Goal: Task Accomplishment & Management: Manage account settings

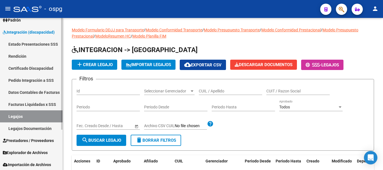
scroll to position [55, 0]
click at [37, 144] on link "Prestadores / Proveedores" at bounding box center [31, 140] width 63 height 12
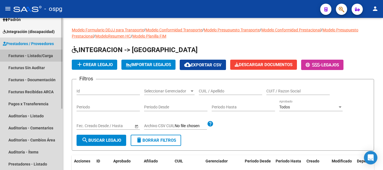
click at [41, 55] on link "Facturas - Listado/Carga" at bounding box center [31, 56] width 63 height 12
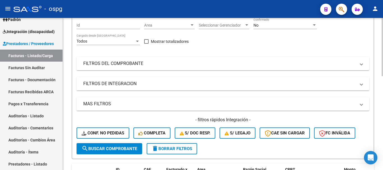
scroll to position [28, 0]
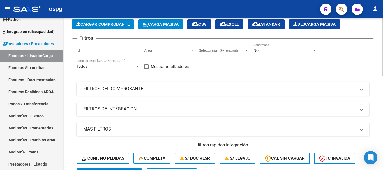
click at [156, 91] on mat-panel-title "FILTROS DEL COMPROBANTE" at bounding box center [219, 89] width 273 height 6
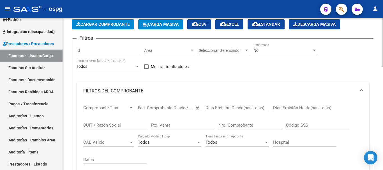
click at [134, 125] on input "CUIT / Razón Social" at bounding box center [114, 125] width 63 height 5
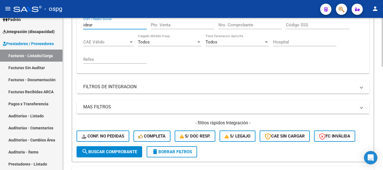
scroll to position [140, 0]
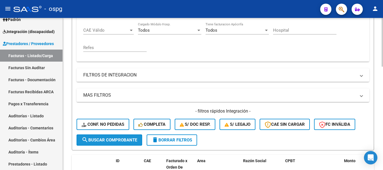
click at [110, 140] on span "search Buscar Comprobante" at bounding box center [110, 140] width 56 height 5
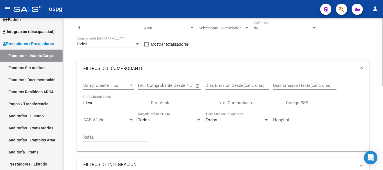
scroll to position [49, 0]
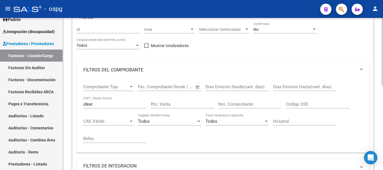
click at [110, 105] on input "idear" at bounding box center [114, 104] width 63 height 5
type input "i"
click at [245, 103] on input "Nro. Comprobante" at bounding box center [249, 104] width 63 height 5
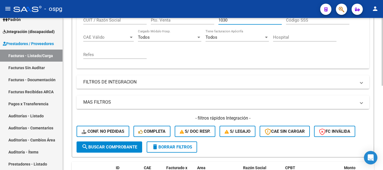
scroll to position [189, 0]
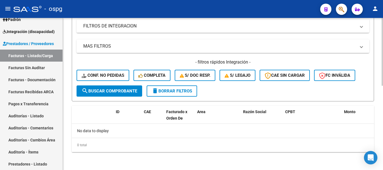
type input "1030"
click at [107, 90] on span "search Buscar Comprobante" at bounding box center [110, 91] width 56 height 5
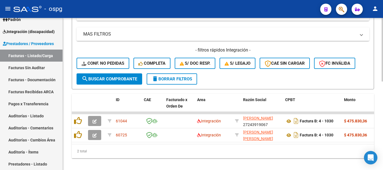
scroll to position [212, 0]
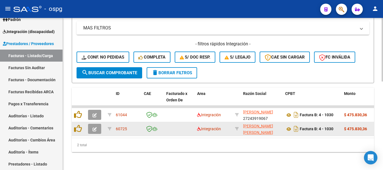
click at [93, 127] on icon "button" at bounding box center [95, 129] width 4 height 4
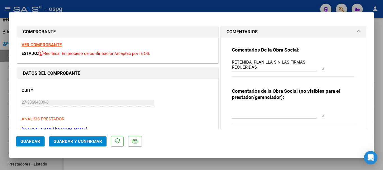
click at [49, 45] on strong "VER COMPROBANTE" at bounding box center [42, 44] width 40 height 5
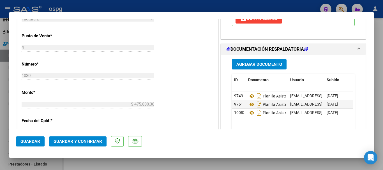
scroll to position [252, 0]
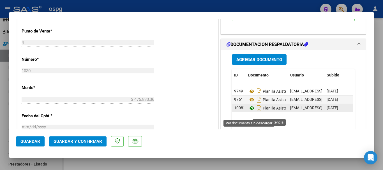
click at [248, 112] on icon at bounding box center [251, 108] width 7 height 7
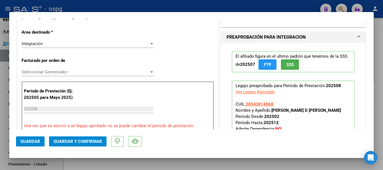
scroll to position [28, 0]
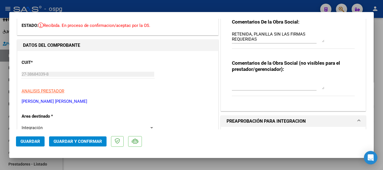
click at [257, 39] on textarea "RETENIDA, PLANILLA SIN LAS FIRMAS REQUERIDAS" at bounding box center [278, 36] width 93 height 11
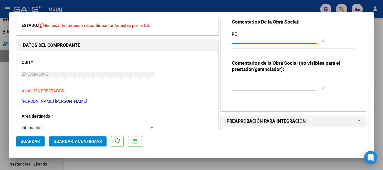
type textarea "R"
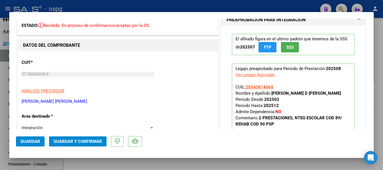
scroll to position [0, 0]
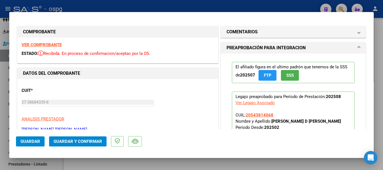
click at [39, 146] on button "Guardar" at bounding box center [30, 142] width 29 height 10
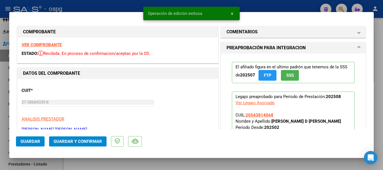
click at [380, 136] on div at bounding box center [191, 85] width 383 height 170
type input "$ 0,00"
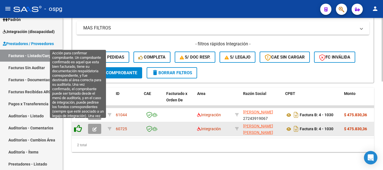
click at [78, 125] on icon at bounding box center [78, 129] width 8 height 8
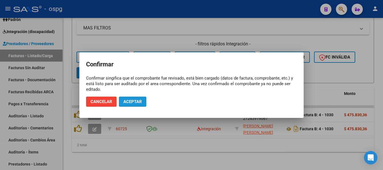
click at [127, 102] on span "Aceptar" at bounding box center [132, 101] width 19 height 5
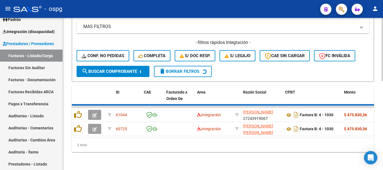
scroll to position [198, 0]
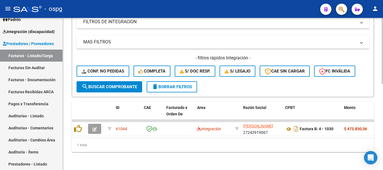
click at [177, 84] on span "delete Borrar Filtros" at bounding box center [172, 86] width 40 height 5
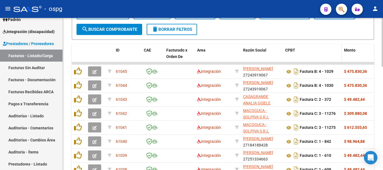
scroll to position [212, 0]
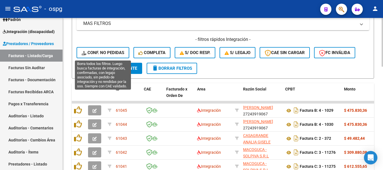
click at [103, 51] on span "Conf. no pedidas" at bounding box center [103, 52] width 43 height 5
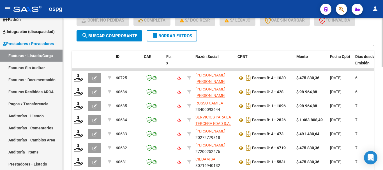
scroll to position [240, 0]
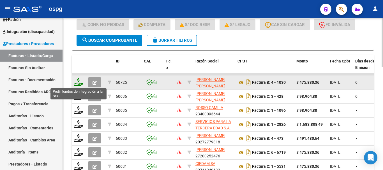
click at [79, 85] on icon at bounding box center [78, 82] width 9 height 8
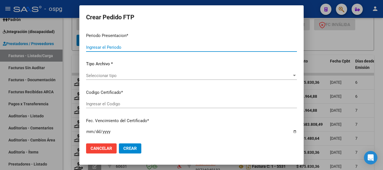
type input "202508"
type input "$ 475.830,36"
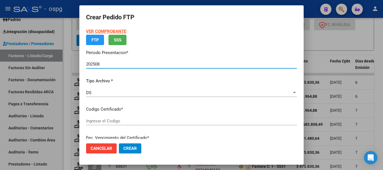
type input "9660154321"
type input "[DATE]"
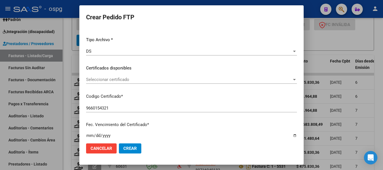
scroll to position [0, 0]
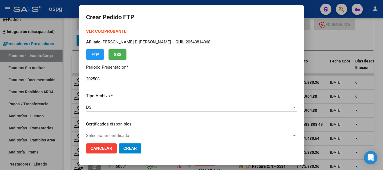
click at [112, 31] on strong "VER COMPROBANTE" at bounding box center [106, 31] width 40 height 5
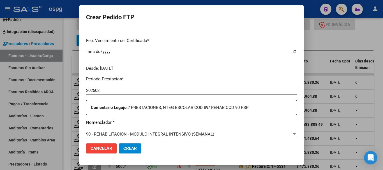
scroll to position [168, 0]
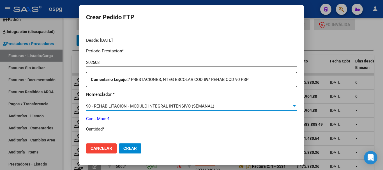
click at [171, 106] on span "90 - REHABILITACION - MODULO INTEGRAL INTENSIVO (SEMANAL)" at bounding box center [150, 106] width 128 height 5
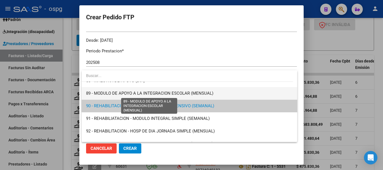
click at [175, 95] on span "89 - MODULO DE APOYO A LA INTEGRACION ESCOLAR (MENSUAL)" at bounding box center [149, 93] width 127 height 5
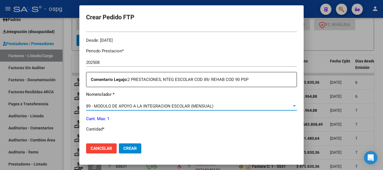
scroll to position [224, 0]
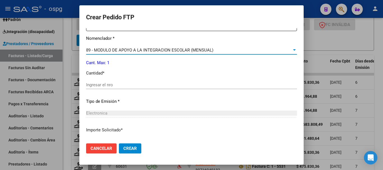
click at [128, 113] on div "Electronica" at bounding box center [191, 113] width 211 height 5
click at [147, 82] on div "Ingresar el nro" at bounding box center [191, 85] width 211 height 8
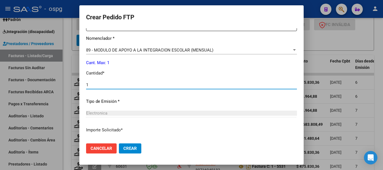
scroll to position [265, 0]
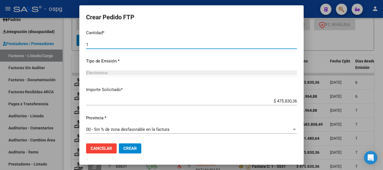
type input "1"
click at [129, 151] on span "Crear" at bounding box center [129, 148] width 13 height 5
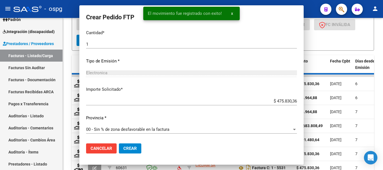
scroll to position [0, 0]
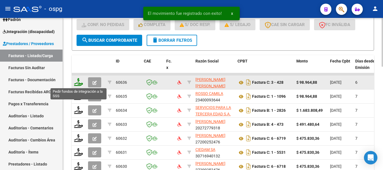
click at [80, 84] on icon at bounding box center [78, 82] width 9 height 8
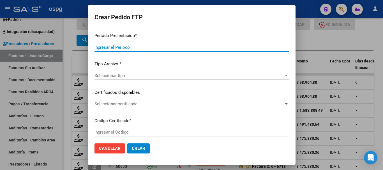
type input "202508"
type input "$ 98.964,88"
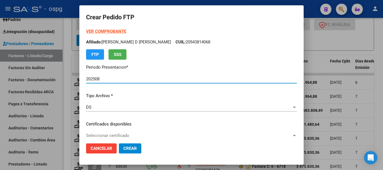
type input "2712561"
type input "[DATE]"
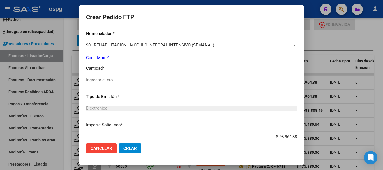
scroll to position [224, 0]
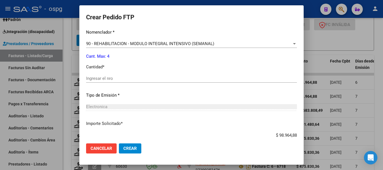
click at [173, 80] on input "Ingresar el nro" at bounding box center [191, 78] width 211 height 5
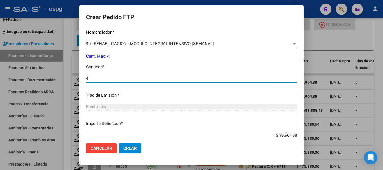
type input "4"
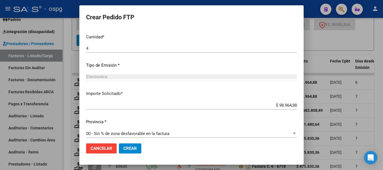
scroll to position [258, 0]
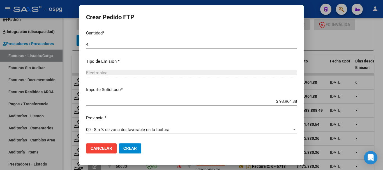
click at [132, 149] on span "Crear" at bounding box center [129, 148] width 13 height 5
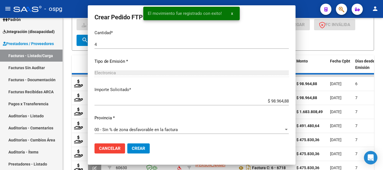
scroll to position [0, 0]
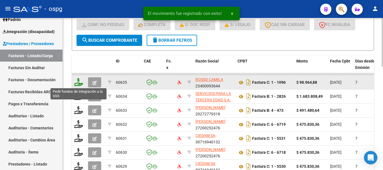
click at [79, 84] on icon at bounding box center [78, 82] width 9 height 8
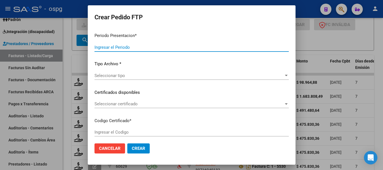
type input "202508"
type input "$ 98.964,88"
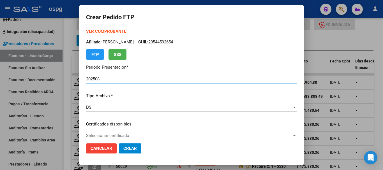
type input "2807546689"
type input "[DATE]"
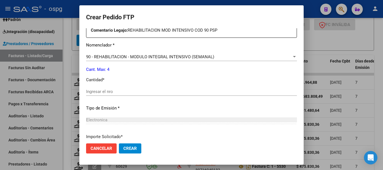
scroll to position [224, 0]
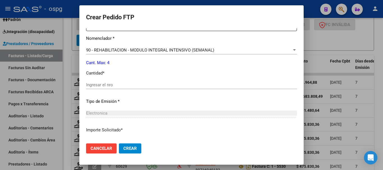
click at [174, 86] on input "Ingresar el nro" at bounding box center [191, 84] width 211 height 5
type input "4"
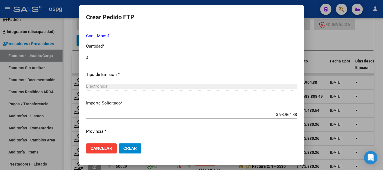
scroll to position [265, 0]
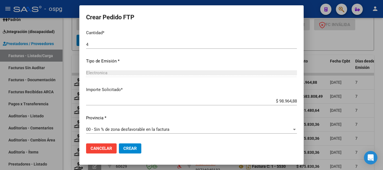
click at [129, 150] on span "Crear" at bounding box center [129, 148] width 13 height 5
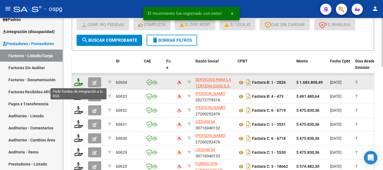
click at [79, 84] on icon at bounding box center [78, 82] width 9 height 8
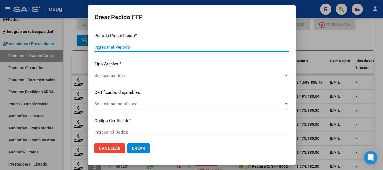
type input "202508"
type input "$ 1.683.808,49"
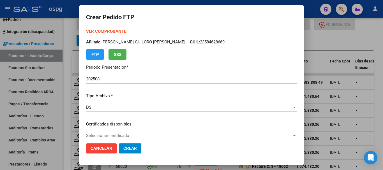
type input "7321558646"
type input "[DATE]"
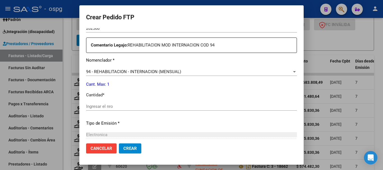
scroll to position [224, 0]
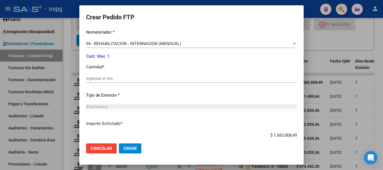
click at [135, 79] on input "Ingresar el nro" at bounding box center [191, 78] width 211 height 5
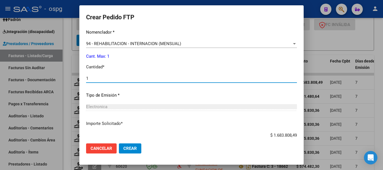
type input "1"
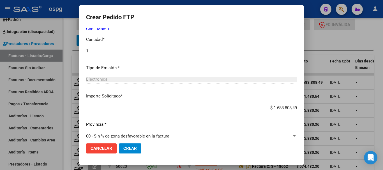
scroll to position [258, 0]
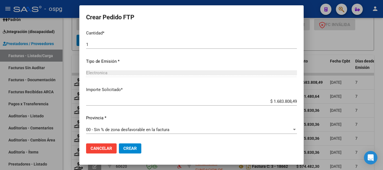
click at [130, 151] on span "Crear" at bounding box center [129, 148] width 13 height 5
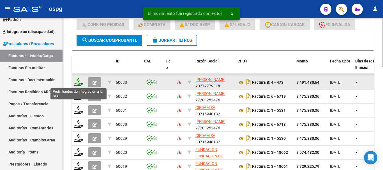
click at [79, 84] on icon at bounding box center [78, 82] width 9 height 8
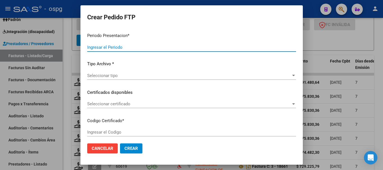
type input "202508"
type input "$ 491.480,64"
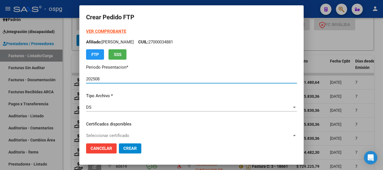
type input "2190411"
type input "[DATE]"
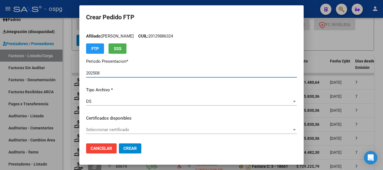
scroll to position [0, 0]
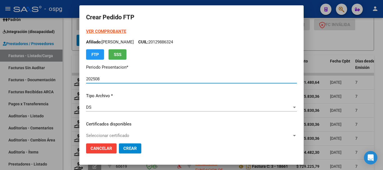
click at [105, 30] on strong "VER COMPROBANTE" at bounding box center [106, 31] width 40 height 5
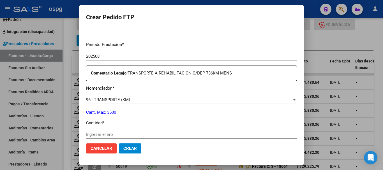
scroll to position [196, 0]
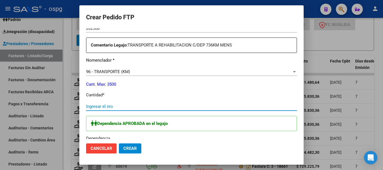
click at [176, 107] on input "Ingresar el nro" at bounding box center [191, 106] width 211 height 5
type input "672"
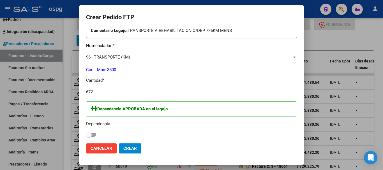
scroll to position [224, 0]
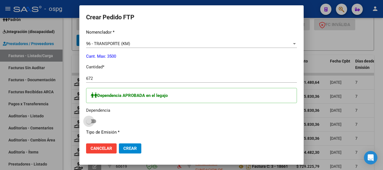
click at [92, 120] on span at bounding box center [91, 121] width 10 height 4
click at [89, 123] on input "checkbox" at bounding box center [89, 123] width 0 height 0
checkbox input "true"
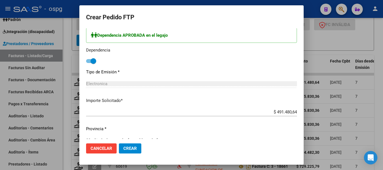
scroll to position [308, 0]
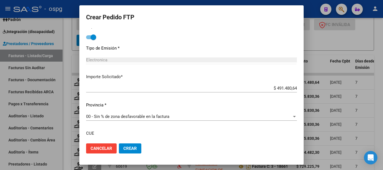
click at [137, 145] on button "Crear" at bounding box center [130, 149] width 22 height 10
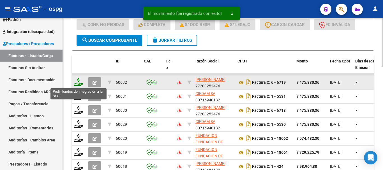
click at [77, 83] on icon at bounding box center [78, 82] width 9 height 8
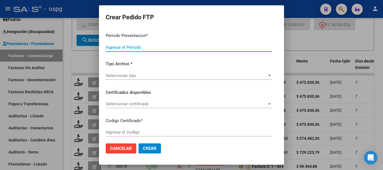
type input "202508"
type input "$ 475.830,36"
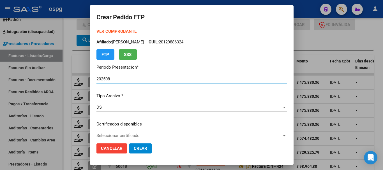
type input "6223083986"
type input "[DATE]"
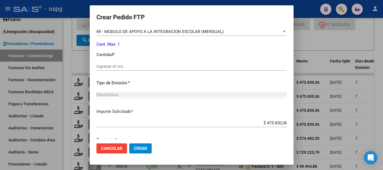
scroll to position [252, 0]
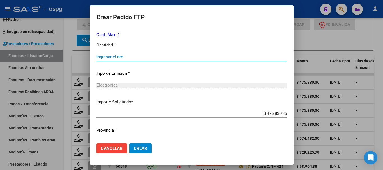
click at [154, 57] on input "Ingresar el nro" at bounding box center [191, 56] width 190 height 5
type input "1"
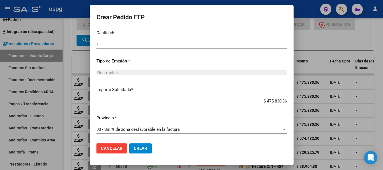
click at [134, 150] on span "Crear" at bounding box center [140, 148] width 13 height 5
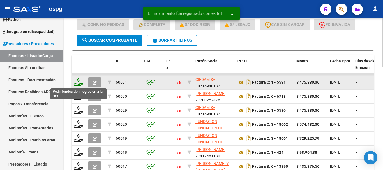
click at [77, 84] on icon at bounding box center [78, 82] width 9 height 8
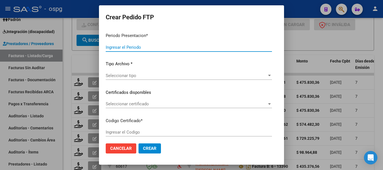
type input "202508"
type input "$ 475.830,36"
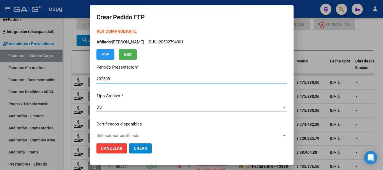
type input "2712561"
type input "[DATE]"
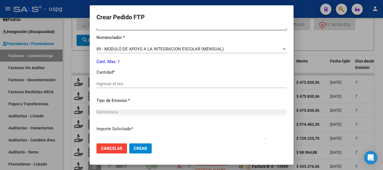
scroll to position [224, 0]
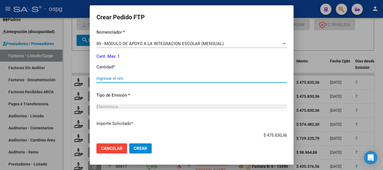
click at [133, 78] on input "Ingresar el nro" at bounding box center [191, 78] width 190 height 5
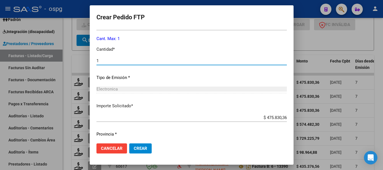
scroll to position [258, 0]
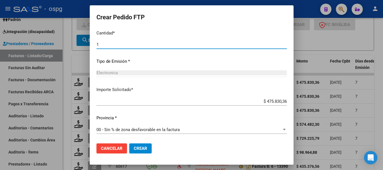
type input "1"
click at [134, 150] on span "Crear" at bounding box center [140, 148] width 13 height 5
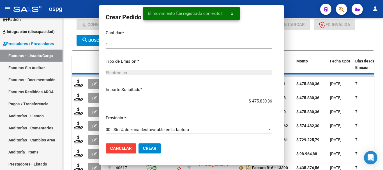
scroll to position [0, 0]
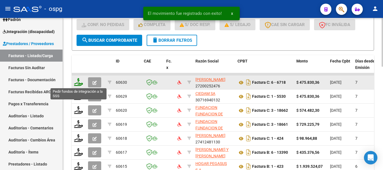
click at [77, 83] on icon at bounding box center [78, 82] width 9 height 8
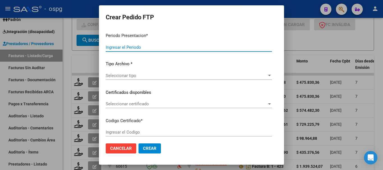
type input "202508"
type input "$ 475.830,36"
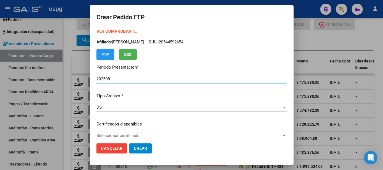
type input "2164815"
type input "[DATE]"
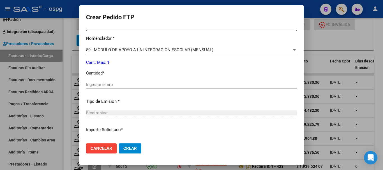
scroll to position [224, 0]
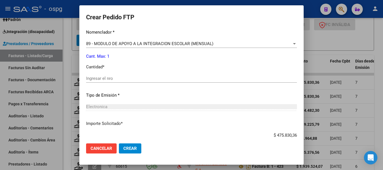
click at [169, 80] on input "Ingresar el nro" at bounding box center [191, 78] width 211 height 5
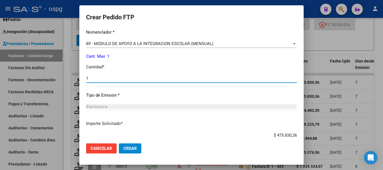
scroll to position [252, 0]
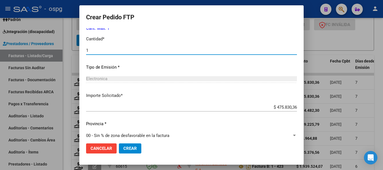
type input "1"
click at [130, 148] on span "Crear" at bounding box center [129, 148] width 13 height 5
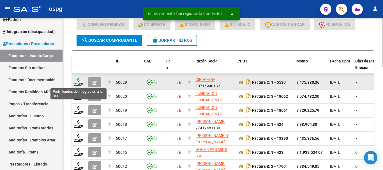
click at [81, 84] on icon at bounding box center [78, 82] width 9 height 8
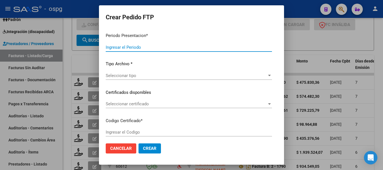
type input "202508"
type input "$ 475.830,36"
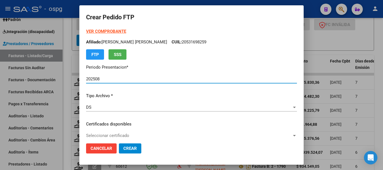
type input "7893995726"
type input "[DATE]"
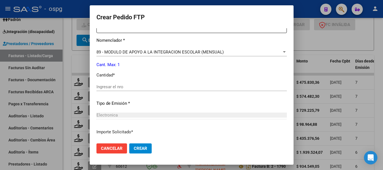
scroll to position [224, 0]
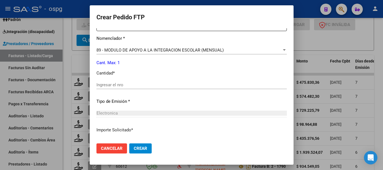
click at [162, 82] on div "Ingresar el nro" at bounding box center [191, 85] width 190 height 8
type input "1"
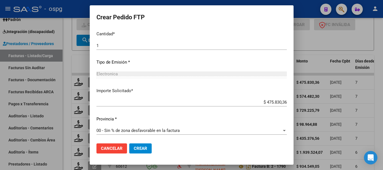
scroll to position [265, 0]
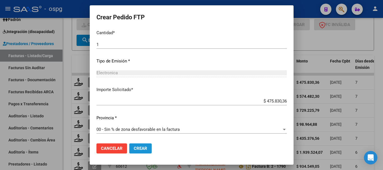
click at [134, 149] on span "Crear" at bounding box center [140, 148] width 13 height 5
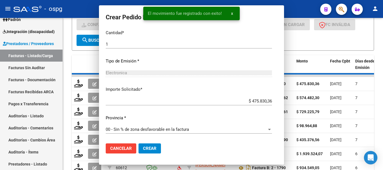
scroll to position [0, 0]
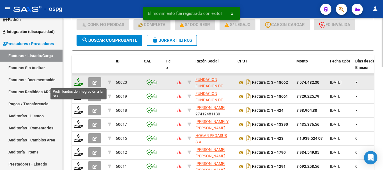
click at [79, 82] on icon at bounding box center [78, 82] width 9 height 8
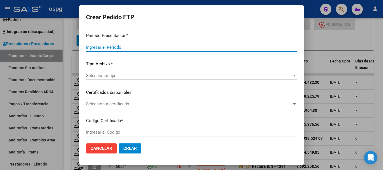
type input "202508"
type input "$ 574.482,30"
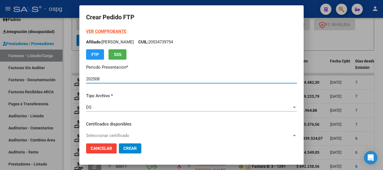
type input "4296623694"
type input "[DATE]"
click at [110, 31] on strong "VER COMPROBANTE" at bounding box center [106, 31] width 40 height 5
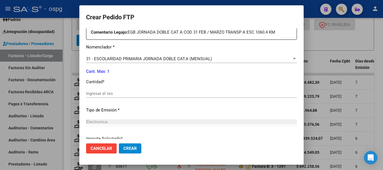
scroll to position [224, 0]
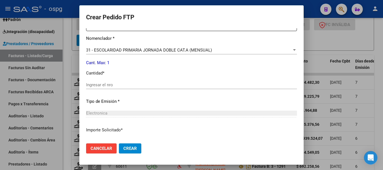
click at [168, 86] on input "Ingresar el nro" at bounding box center [191, 84] width 211 height 5
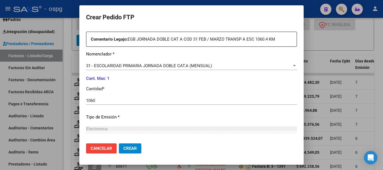
scroll to position [265, 0]
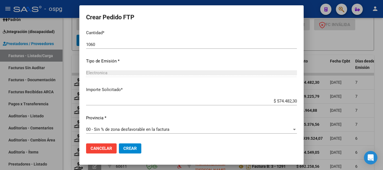
click at [132, 151] on button "Crear" at bounding box center [130, 149] width 22 height 10
click at [131, 149] on span "Crear" at bounding box center [129, 148] width 13 height 5
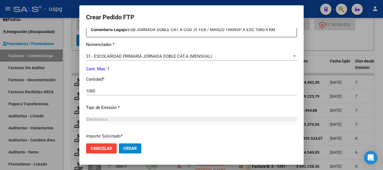
scroll to position [224, 0]
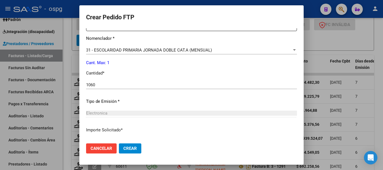
click at [134, 86] on input "1060" at bounding box center [191, 84] width 211 height 5
type input "1"
click at [156, 53] on div "31 - ESCOLARIDAD PRIMARIA JORNADA DOBLE CAT.A (MENSUAL) Seleccionar nomenclador" at bounding box center [191, 50] width 211 height 8
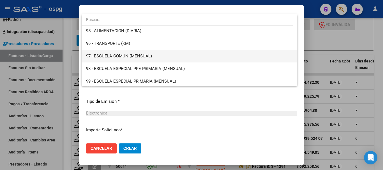
scroll to position [1190, 0]
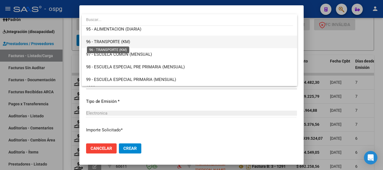
click at [123, 42] on span "96 - TRANSPORTE (KM)" at bounding box center [108, 41] width 44 height 5
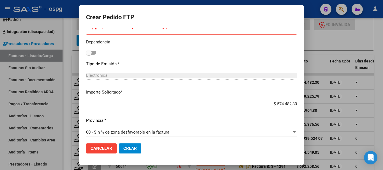
scroll to position [308, 0]
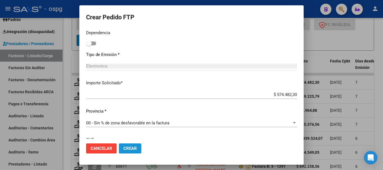
click at [132, 150] on span "Crear" at bounding box center [129, 148] width 13 height 5
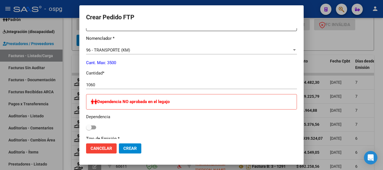
scroll to position [252, 0]
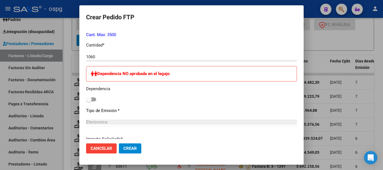
click at [107, 59] on input "1060" at bounding box center [191, 56] width 211 height 5
type input "1"
type input "1060"
click at [133, 149] on span "Crear" at bounding box center [129, 148] width 13 height 5
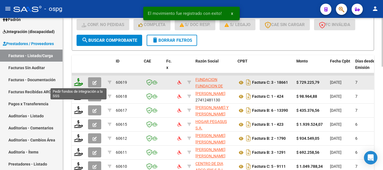
click at [80, 84] on icon at bounding box center [78, 82] width 9 height 8
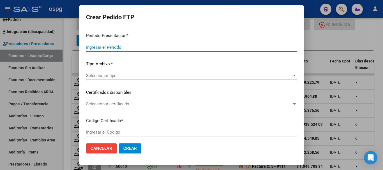
type input "202508"
type input "$ 729.225,79"
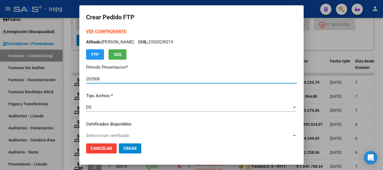
type input "4296623694"
type input "[DATE]"
click at [116, 31] on strong "VER COMPROBANTE" at bounding box center [106, 31] width 40 height 5
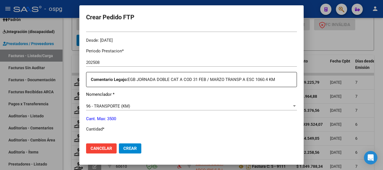
scroll to position [196, 0]
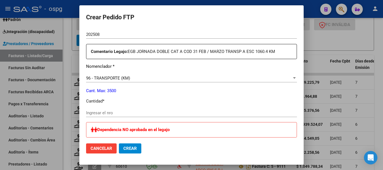
click at [170, 80] on div "96 - TRANSPORTE (KM)" at bounding box center [189, 78] width 206 height 5
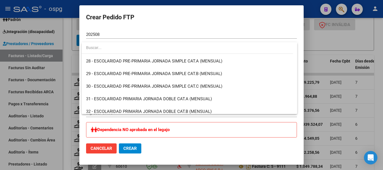
scroll to position [369, 0]
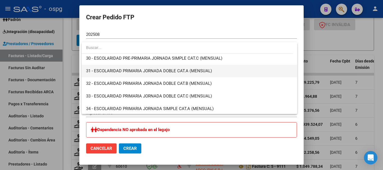
click at [144, 72] on span "31 - ESCOLARIDAD PRIMARIA JORNADA DOBLE CAT.A (MENSUAL)" at bounding box center [149, 70] width 126 height 5
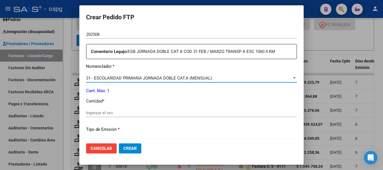
click at [159, 113] on input "Ingresar el nro" at bounding box center [191, 112] width 211 height 5
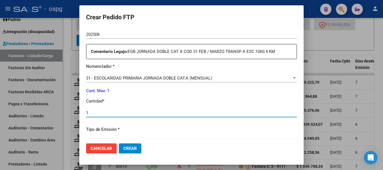
type input "1"
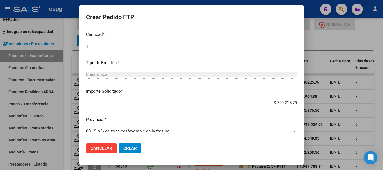
scroll to position [265, 0]
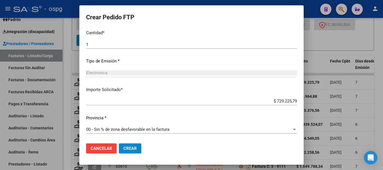
click at [132, 151] on span "Crear" at bounding box center [129, 148] width 13 height 5
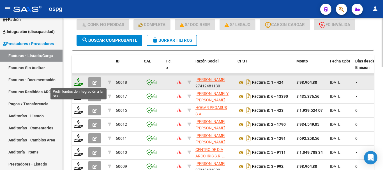
click at [77, 83] on icon at bounding box center [78, 82] width 9 height 8
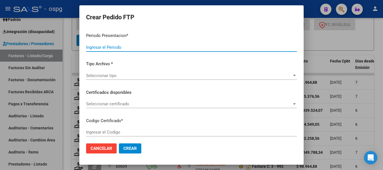
type input "202508"
type input "$ 98.964,88"
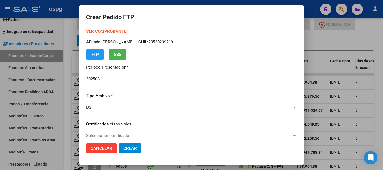
type input "2449320"
type input "[DATE]"
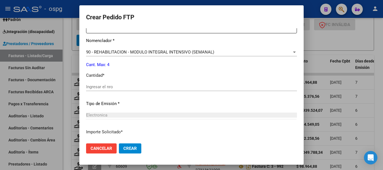
scroll to position [224, 0]
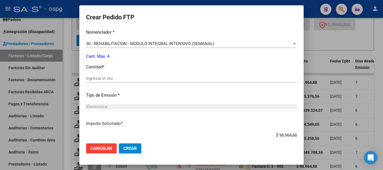
click at [174, 78] on input "Ingresar el nro" at bounding box center [191, 78] width 211 height 5
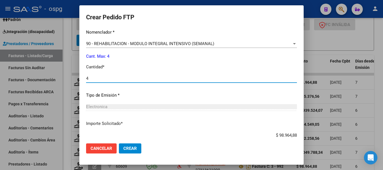
type input "4"
click at [131, 149] on span "Crear" at bounding box center [129, 148] width 13 height 5
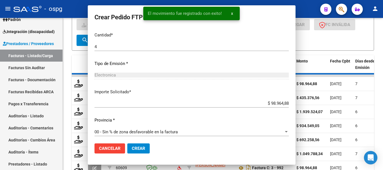
scroll to position [193, 0]
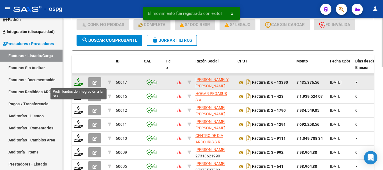
click at [79, 85] on icon at bounding box center [78, 82] width 9 height 8
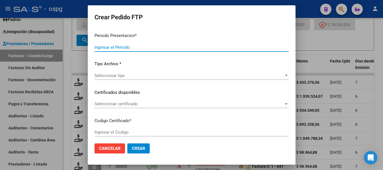
type input "202508"
type input "$ 435.376,56"
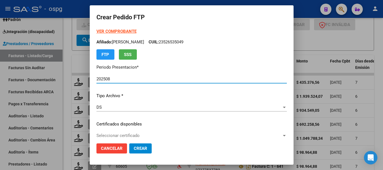
type input "1044294771"
type input "[DATE]"
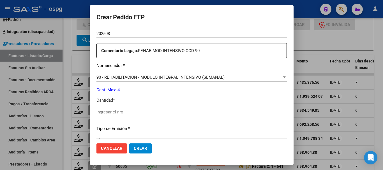
scroll to position [224, 0]
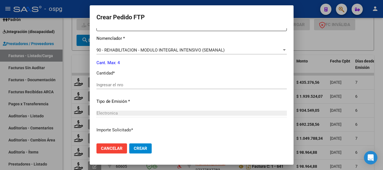
click at [134, 86] on input "Ingresar el nro" at bounding box center [191, 84] width 190 height 5
type input "4"
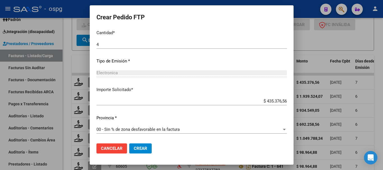
click at [134, 150] on span "Crear" at bounding box center [140, 148] width 13 height 5
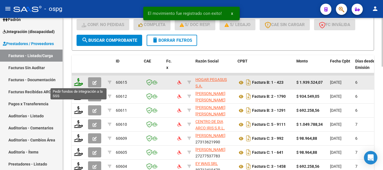
click at [79, 85] on icon at bounding box center [78, 82] width 9 height 8
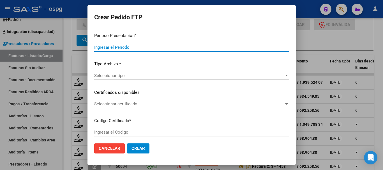
type input "202508"
type input "$ 1.939.524,07"
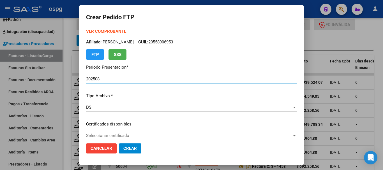
type input "2499714"
type input "[DATE]"
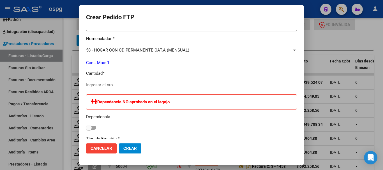
scroll to position [224, 0]
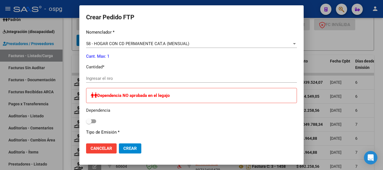
click at [124, 79] on input "Ingresar el nro" at bounding box center [191, 78] width 211 height 5
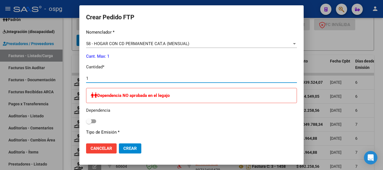
type input "1"
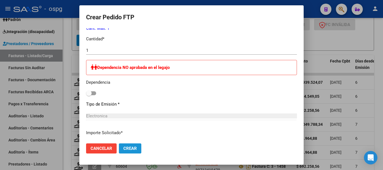
click at [131, 147] on span "Crear" at bounding box center [129, 148] width 13 height 5
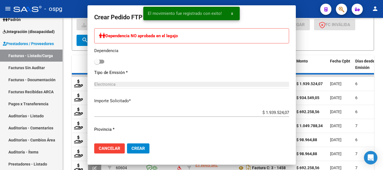
scroll to position [0, 0]
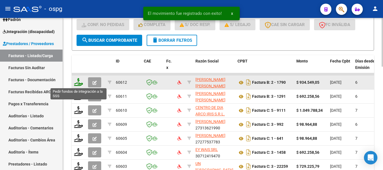
click at [80, 84] on icon at bounding box center [78, 82] width 9 height 8
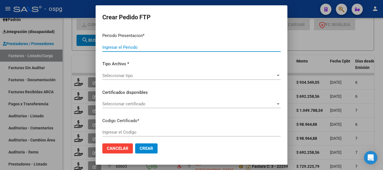
type input "202508"
type input "$ 934.549,05"
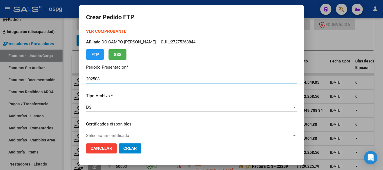
type input "1319147"
type input "[DATE]"
click at [109, 32] on strong "VER COMPROBANTE" at bounding box center [106, 31] width 40 height 5
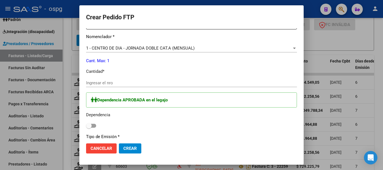
scroll to position [224, 0]
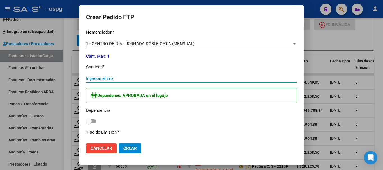
click at [162, 80] on input "Ingresar el nro" at bounding box center [191, 78] width 211 height 5
type input "1"
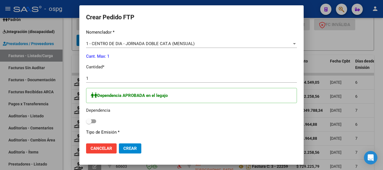
drag, startPoint x: 89, startPoint y: 122, endPoint x: 95, endPoint y: 122, distance: 5.6
click at [95, 122] on span at bounding box center [91, 121] width 10 height 4
click at [89, 123] on input "checkbox" at bounding box center [89, 123] width 0 height 0
checkbox input "true"
click at [132, 152] on button "Crear" at bounding box center [130, 149] width 22 height 10
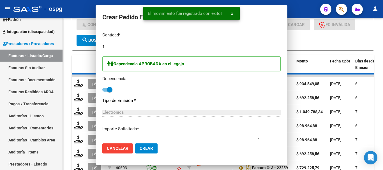
scroll to position [193, 0]
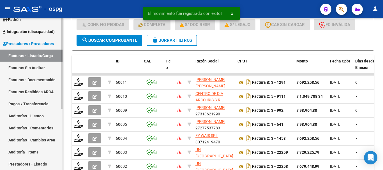
click at [29, 33] on span "Integración (discapacidad)" at bounding box center [29, 32] width 52 height 6
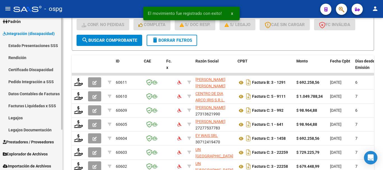
scroll to position [55, 0]
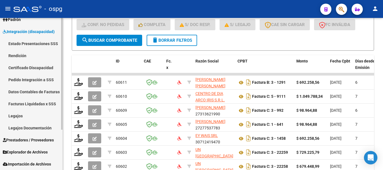
click at [36, 83] on link "Pedido Integración a SSS" at bounding box center [31, 80] width 63 height 12
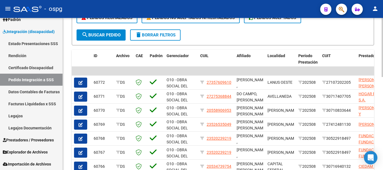
scroll to position [156, 0]
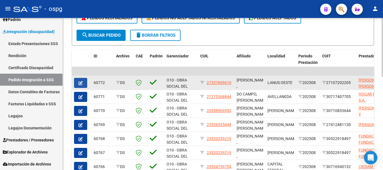
click at [81, 85] on button "button" at bounding box center [80, 83] width 13 height 10
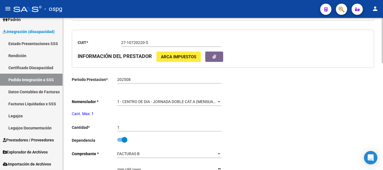
scroll to position [196, 0]
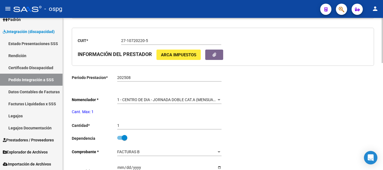
type input "27357609610"
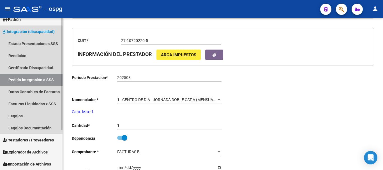
click at [16, 80] on link "Pedido Integración a SSS" at bounding box center [31, 80] width 63 height 12
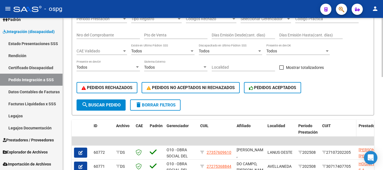
scroll to position [196, 0]
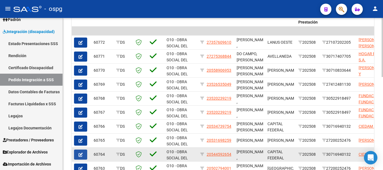
click at [80, 156] on icon "button" at bounding box center [81, 155] width 4 height 4
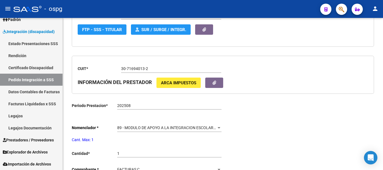
type input "20544592654"
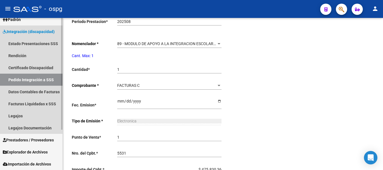
click at [40, 84] on link "Pedido Integración a SSS" at bounding box center [31, 80] width 63 height 12
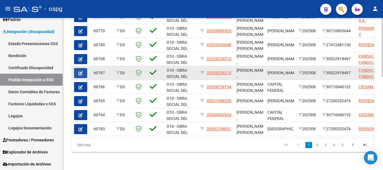
click at [80, 71] on icon "button" at bounding box center [81, 73] width 4 height 4
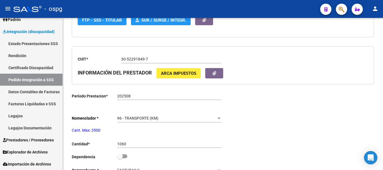
type input "23520239219"
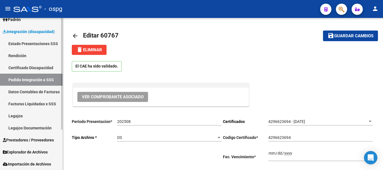
click at [33, 82] on link "Pedido Integración a SSS" at bounding box center [31, 80] width 63 height 12
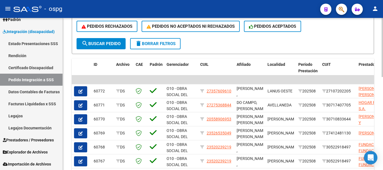
scroll to position [168, 0]
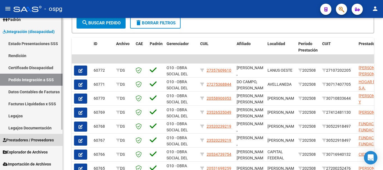
click at [22, 142] on span "Prestadores / Proveedores" at bounding box center [28, 140] width 51 height 6
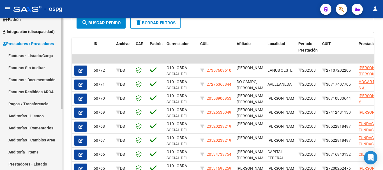
click at [34, 57] on link "Facturas - Listado/Carga" at bounding box center [31, 56] width 63 height 12
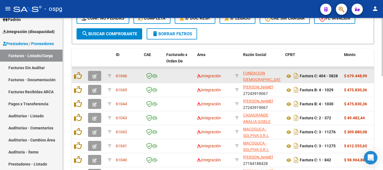
scroll to position [140, 0]
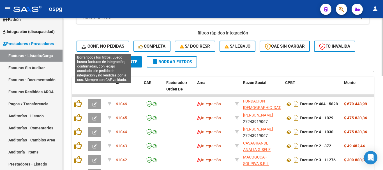
click at [99, 46] on span "Conf. no pedidas" at bounding box center [103, 46] width 43 height 5
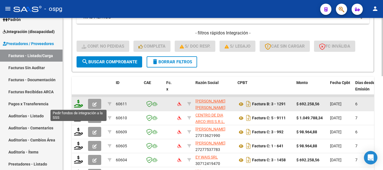
click at [76, 105] on icon at bounding box center [78, 104] width 9 height 8
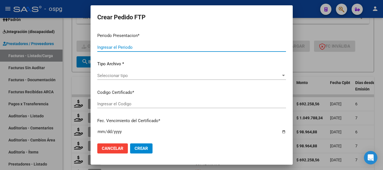
type input "202508"
type input "$ 692.258,56"
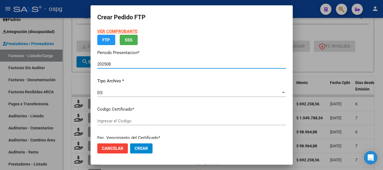
type input "1874846"
type input "[DATE]"
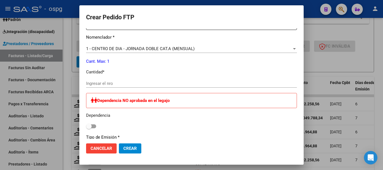
scroll to position [224, 0]
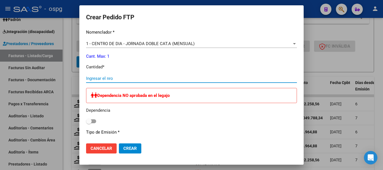
click at [143, 81] on input "Ingresar el nro" at bounding box center [191, 78] width 211 height 5
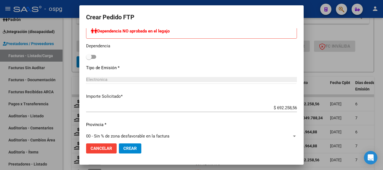
scroll to position [296, 0]
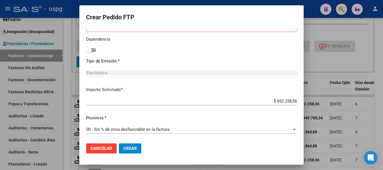
type input "1"
click at [128, 148] on span "Crear" at bounding box center [129, 148] width 13 height 5
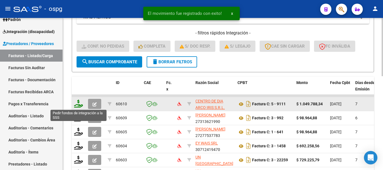
click at [79, 103] on icon at bounding box center [78, 104] width 9 height 8
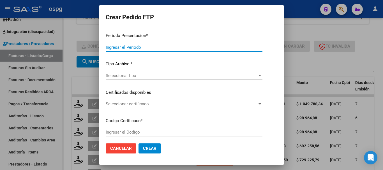
type input "202508"
type input "$ 1.049.788,34"
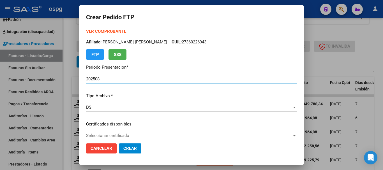
type input "2449914"
type input "[DATE]"
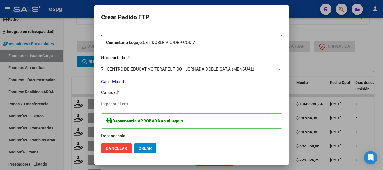
scroll to position [224, 0]
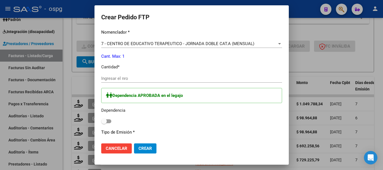
click at [163, 82] on div "Ingresar el nro" at bounding box center [191, 78] width 181 height 8
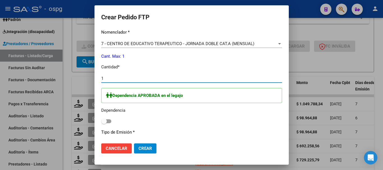
type input "1"
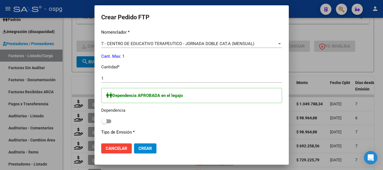
click at [101, 121] on span at bounding box center [106, 121] width 10 height 4
click at [104, 123] on input "checkbox" at bounding box center [104, 123] width 0 height 0
checkbox input "true"
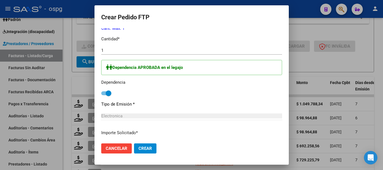
scroll to position [280, 0]
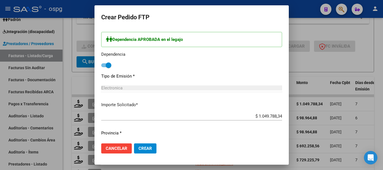
click at [139, 148] on span "Crear" at bounding box center [145, 148] width 13 height 5
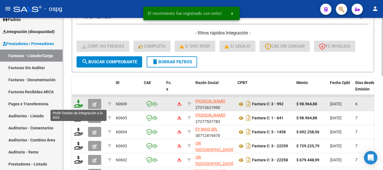
click at [79, 106] on icon at bounding box center [78, 104] width 9 height 8
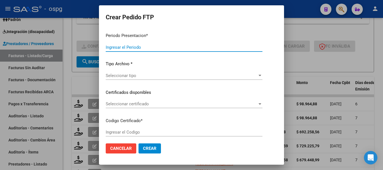
type input "202508"
type input "$ 98.964,88"
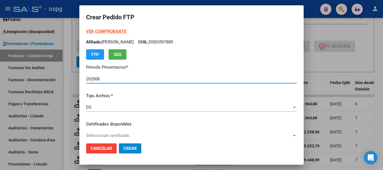
type input "6103396839"
type input "[DATE]"
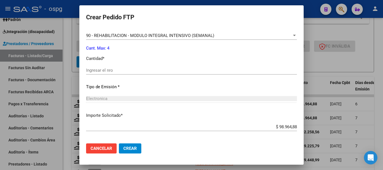
scroll to position [252, 0]
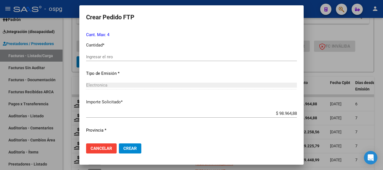
click at [138, 56] on input "Ingresar el nro" at bounding box center [191, 56] width 211 height 5
type input "4"
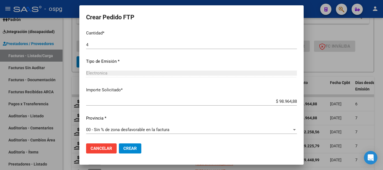
scroll to position [265, 0]
click at [139, 150] on button "Crear" at bounding box center [130, 149] width 22 height 10
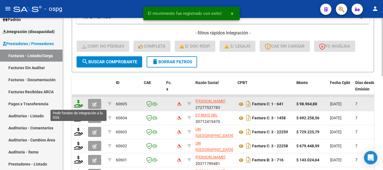
click at [79, 106] on icon at bounding box center [78, 104] width 9 height 8
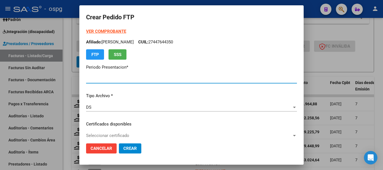
type input "202508"
type input "$ 98.964,88"
type input "8529973602"
type input "[DATE]"
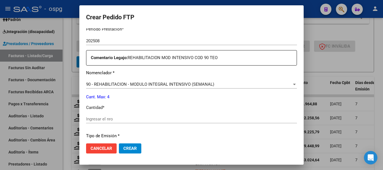
scroll to position [196, 0]
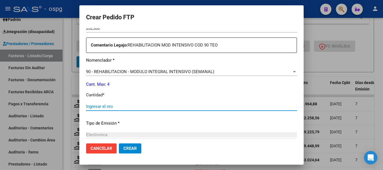
click at [138, 106] on input "Ingresar el nro" at bounding box center [191, 106] width 211 height 5
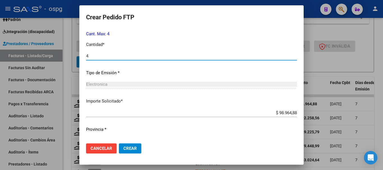
scroll to position [258, 0]
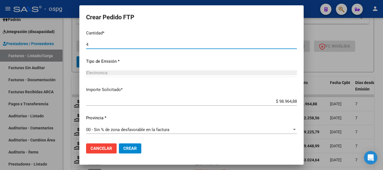
type input "4"
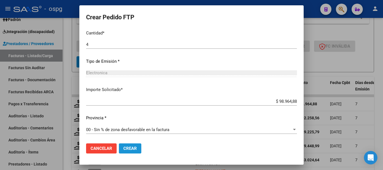
click at [131, 147] on span "Crear" at bounding box center [129, 148] width 13 height 5
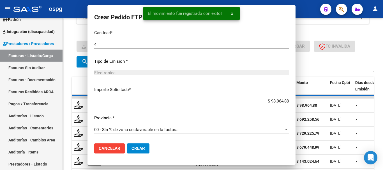
scroll to position [227, 0]
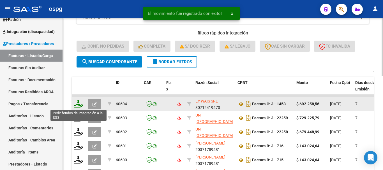
click at [81, 107] on icon at bounding box center [78, 104] width 9 height 8
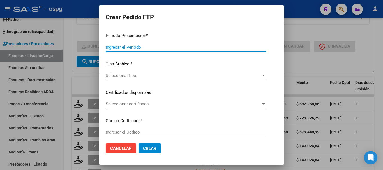
type input "202508"
type input "$ 692.258,56"
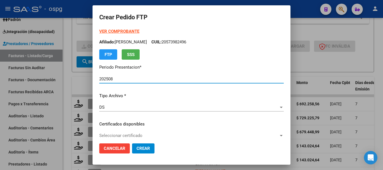
type input "1595497"
type input "[DATE]"
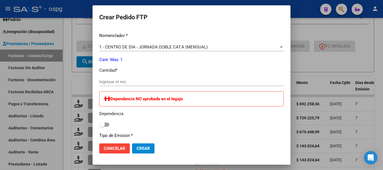
scroll to position [224, 0]
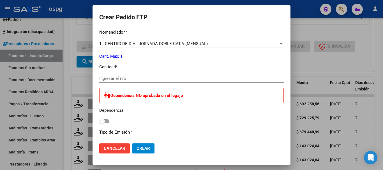
click at [177, 79] on input "Ingresar el nro" at bounding box center [191, 78] width 184 height 5
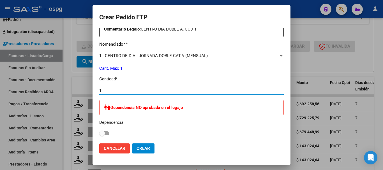
scroll to position [211, 0]
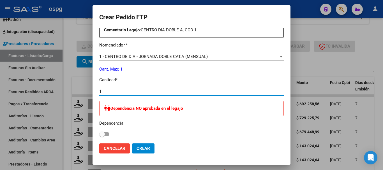
type input "1"
click at [137, 150] on span "Crear" at bounding box center [143, 148] width 13 height 5
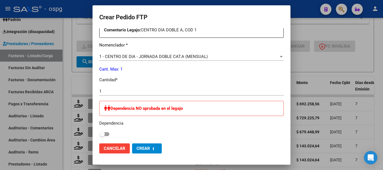
scroll to position [0, 0]
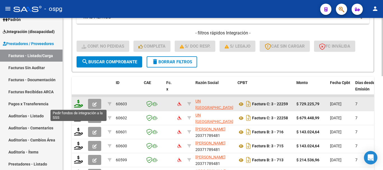
click at [78, 106] on icon at bounding box center [78, 104] width 9 height 8
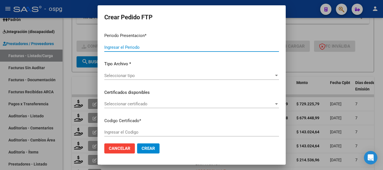
type input "202508"
type input "$ 729.225,79"
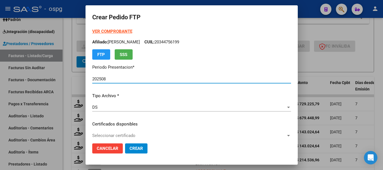
type input "1919814"
type input "[DATE]"
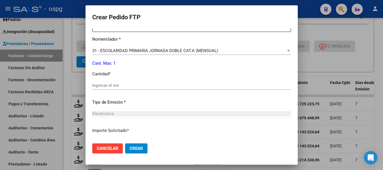
scroll to position [224, 0]
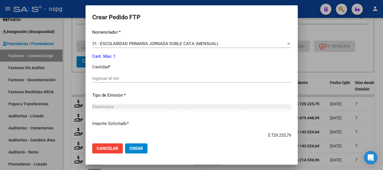
click at [138, 77] on input "Ingresar el nro" at bounding box center [191, 78] width 199 height 5
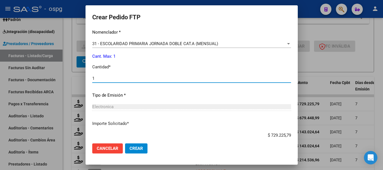
type input "1"
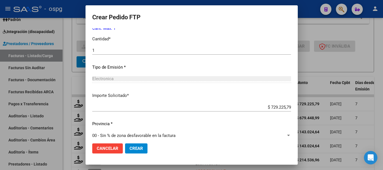
scroll to position [258, 0]
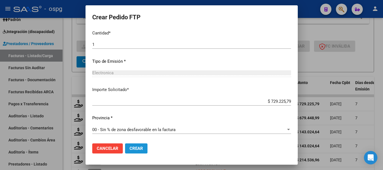
click at [130, 147] on span "Crear" at bounding box center [136, 148] width 13 height 5
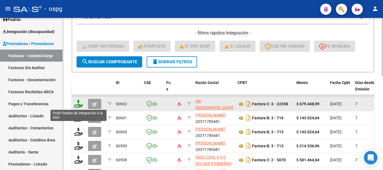
click at [77, 106] on icon at bounding box center [78, 104] width 9 height 8
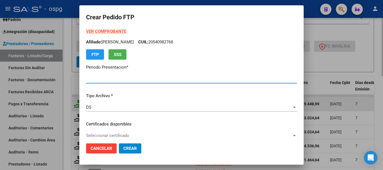
type input "202508"
type input "$ 679.448,99"
type input "2565026"
type input "[DATE]"
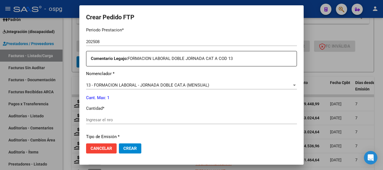
scroll to position [196, 0]
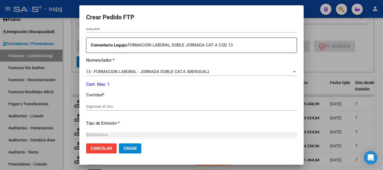
click at [102, 109] on input "Ingresar el nro" at bounding box center [191, 106] width 211 height 5
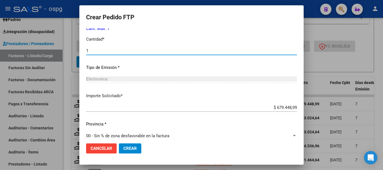
scroll to position [252, 0]
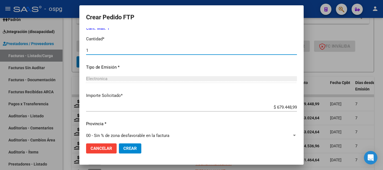
type input "1"
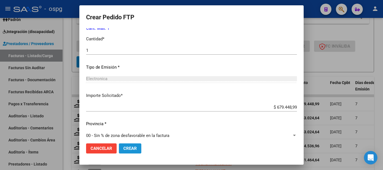
click at [126, 148] on span "Crear" at bounding box center [129, 148] width 13 height 5
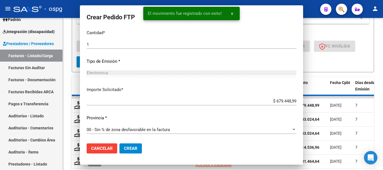
scroll to position [0, 0]
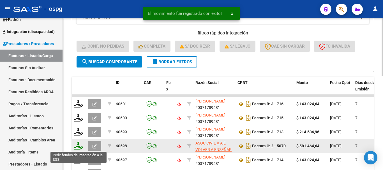
click at [80, 146] on icon at bounding box center [78, 146] width 9 height 8
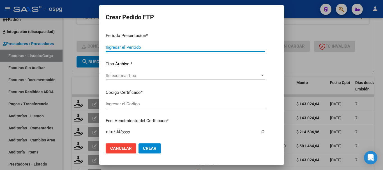
type input "202508"
type input "$ 581.464,64"
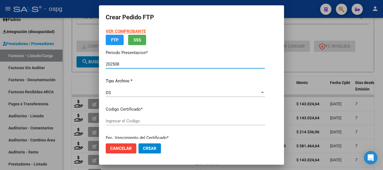
type input "2565773"
type input "[DATE]"
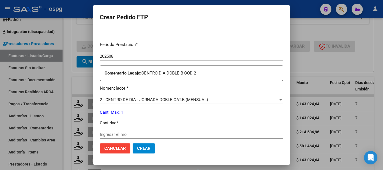
scroll to position [196, 0]
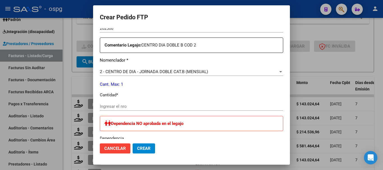
click at [131, 110] on div "Ingresar el nro" at bounding box center [191, 106] width 183 height 8
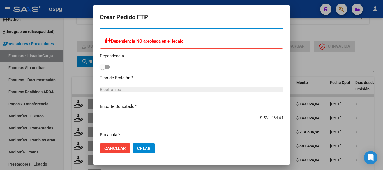
scroll to position [280, 0]
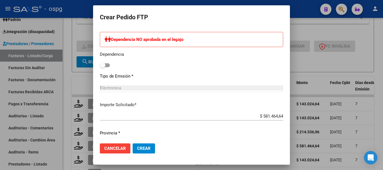
type input "1"
click at [137, 149] on span "Crear" at bounding box center [143, 148] width 13 height 5
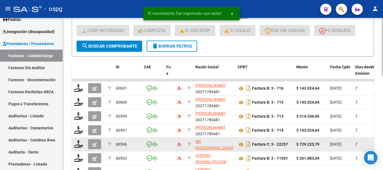
scroll to position [168, 0]
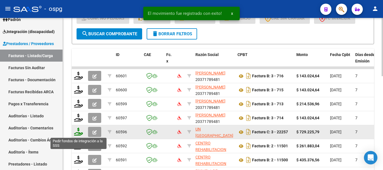
click at [79, 134] on icon at bounding box center [78, 132] width 9 height 8
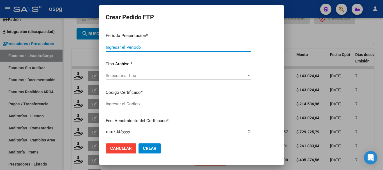
type input "202508"
type input "$ 729.225,79"
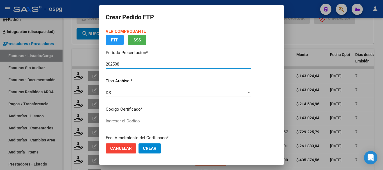
type input "901443"
type input "[DATE]"
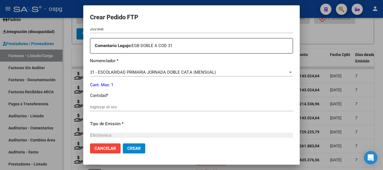
scroll to position [196, 0]
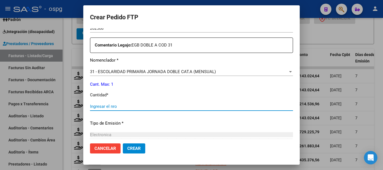
click at [156, 105] on input "Ingresar el nro" at bounding box center [191, 106] width 203 height 5
type input "1"
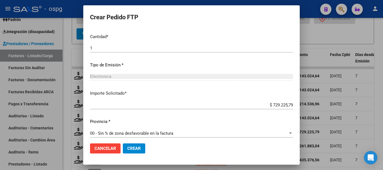
scroll to position [258, 0]
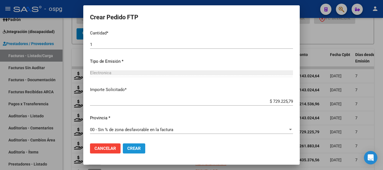
click at [140, 147] on span "Crear" at bounding box center [133, 148] width 13 height 5
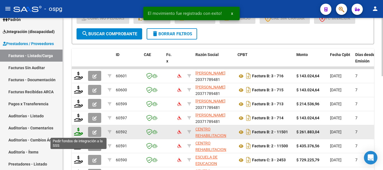
click at [79, 133] on icon at bounding box center [78, 132] width 9 height 8
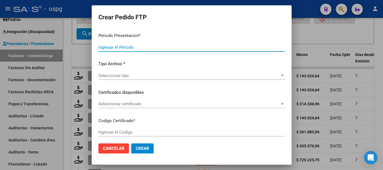
type input "202508"
type input "$ 261.883,04"
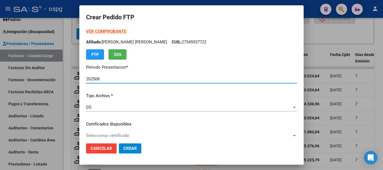
type input "7230181758"
type input "[DATE]"
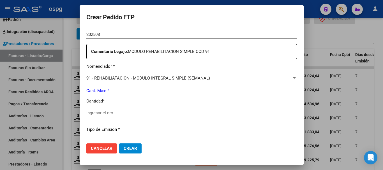
scroll to position [224, 0]
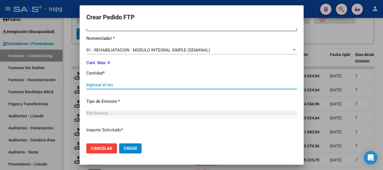
click at [134, 83] on input "Ingresar el nro" at bounding box center [191, 84] width 211 height 5
type input "4"
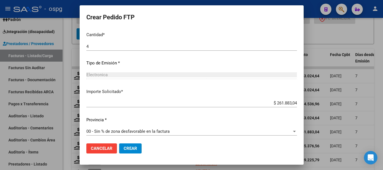
scroll to position [265, 0]
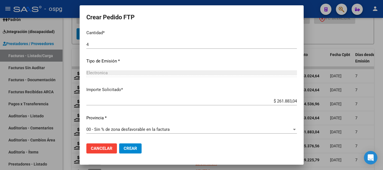
click at [128, 150] on span "Crear" at bounding box center [130, 148] width 13 height 5
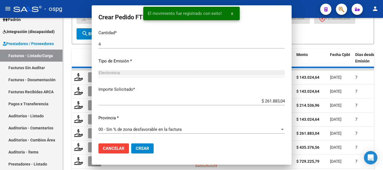
scroll to position [0, 0]
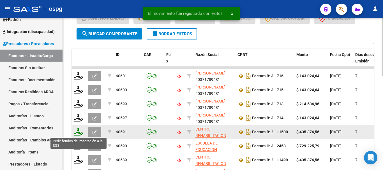
click at [80, 132] on icon at bounding box center [78, 132] width 9 height 8
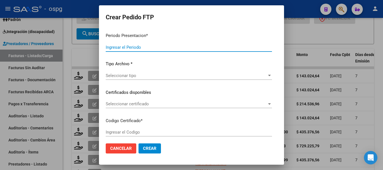
type input "202508"
type input "$ 435.376,56"
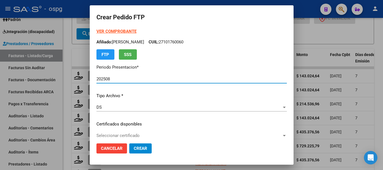
type input "9023697538"
type input "[DATE]"
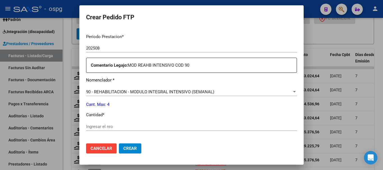
scroll to position [196, 0]
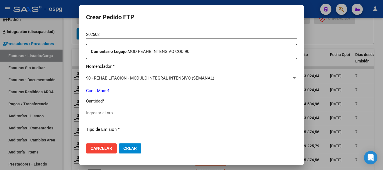
click at [132, 112] on input "Ingresar el nro" at bounding box center [191, 112] width 211 height 5
type input "4"
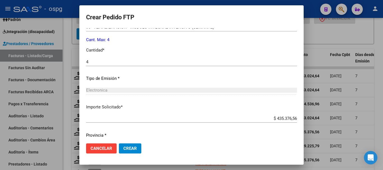
scroll to position [252, 0]
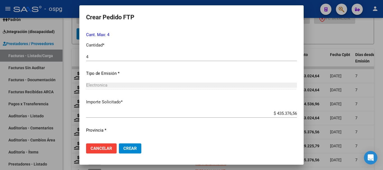
click at [127, 148] on span "Crear" at bounding box center [129, 148] width 13 height 5
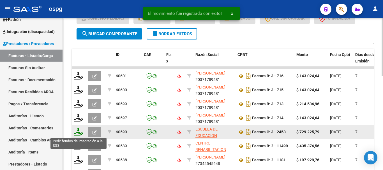
click at [77, 133] on icon at bounding box center [78, 132] width 9 height 8
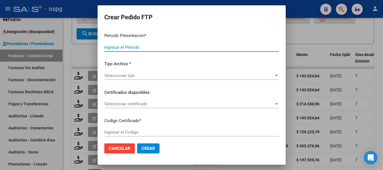
type input "202508"
type input "$ 729.225,79"
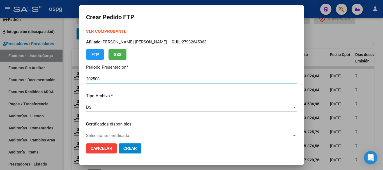
type input "111"
type input "[DATE]"
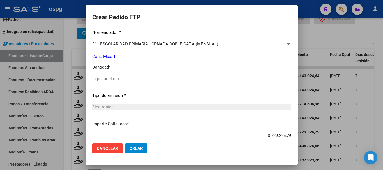
scroll to position [224, 0]
click at [135, 81] on input "Ingresar el nro" at bounding box center [191, 78] width 199 height 5
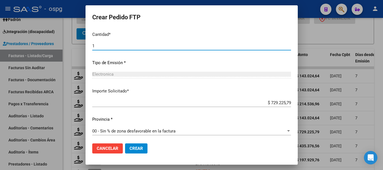
scroll to position [258, 0]
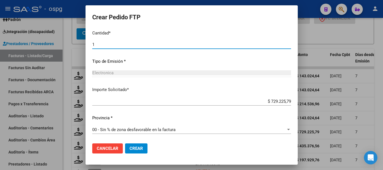
type input "1"
click at [138, 147] on button "Crear" at bounding box center [136, 149] width 22 height 10
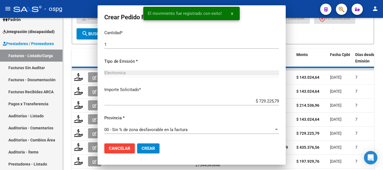
scroll to position [227, 0]
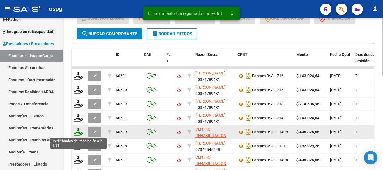
click at [78, 134] on icon at bounding box center [78, 132] width 9 height 8
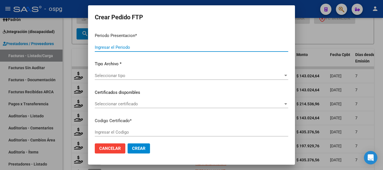
type input "202508"
type input "$ 435.376,56"
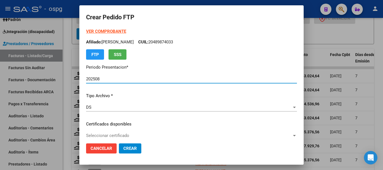
type input "2190411"
type input "[DATE]"
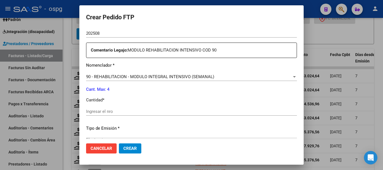
scroll to position [196, 0]
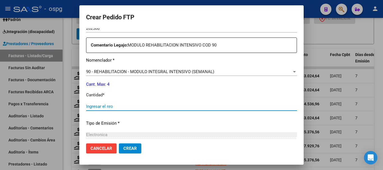
click at [158, 106] on input "Ingresar el nro" at bounding box center [191, 106] width 211 height 5
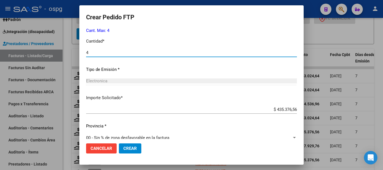
scroll to position [252, 0]
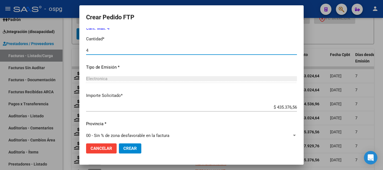
type input "4"
click at [129, 151] on span "Crear" at bounding box center [129, 148] width 13 height 5
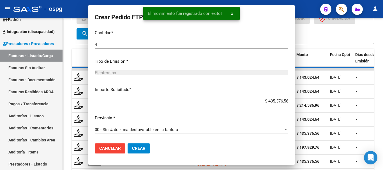
scroll to position [0, 0]
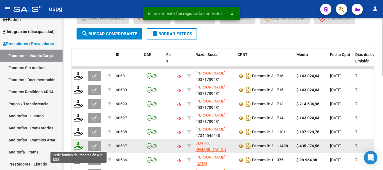
click at [79, 147] on icon at bounding box center [78, 146] width 9 height 8
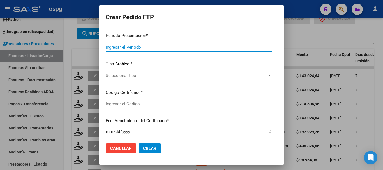
type input "202508"
type input "$ 435.376,56"
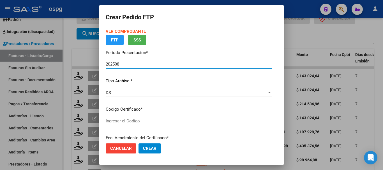
type input "181265"
type input "[DATE]"
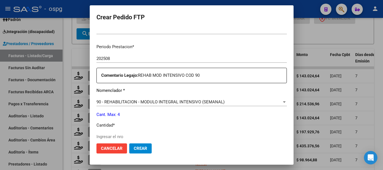
scroll to position [183, 0]
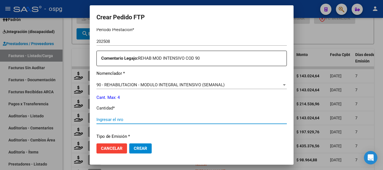
click at [168, 117] on input "Ingresar el nro" at bounding box center [191, 119] width 190 height 5
type input "4"
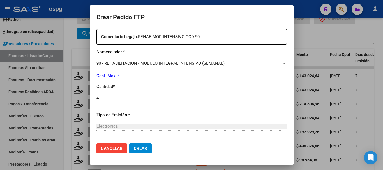
scroll to position [239, 0]
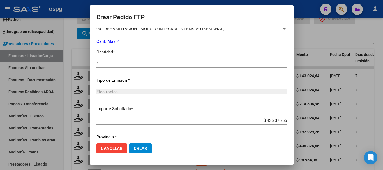
click at [137, 149] on span "Crear" at bounding box center [140, 148] width 13 height 5
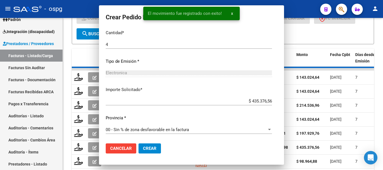
scroll to position [0, 0]
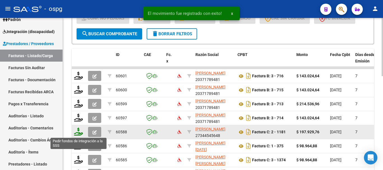
click at [80, 132] on icon at bounding box center [78, 132] width 9 height 8
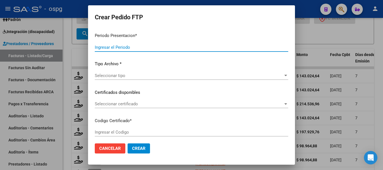
type input "202508"
type input "$ 197.929,76"
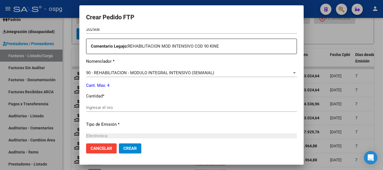
scroll to position [196, 0]
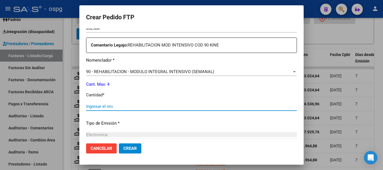
click at [160, 107] on input "Ingresar el nro" at bounding box center [191, 106] width 211 height 5
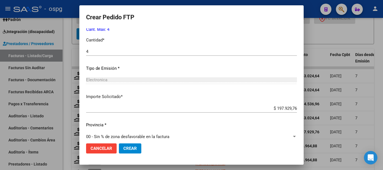
scroll to position [252, 0]
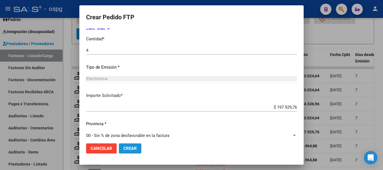
click at [133, 147] on span "Crear" at bounding box center [129, 148] width 13 height 5
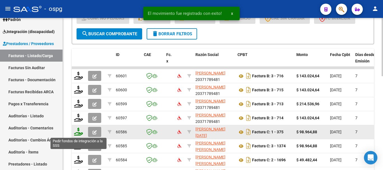
click at [79, 132] on icon at bounding box center [78, 132] width 9 height 8
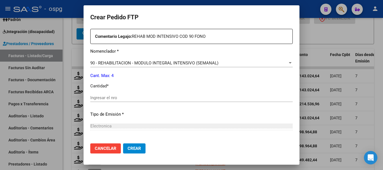
scroll to position [224, 0]
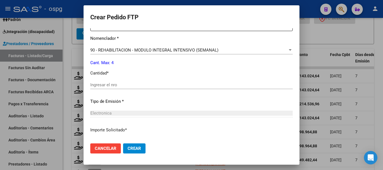
click at [151, 88] on div "Ingresar el nro" at bounding box center [191, 85] width 202 height 8
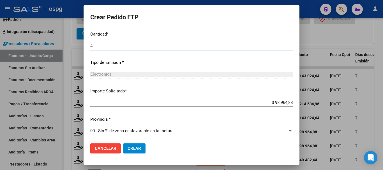
scroll to position [265, 0]
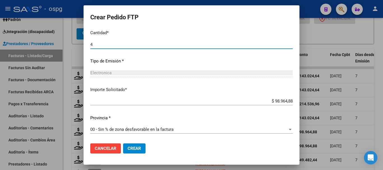
click at [133, 150] on span "Crear" at bounding box center [134, 148] width 13 height 5
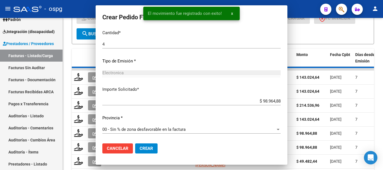
scroll to position [0, 0]
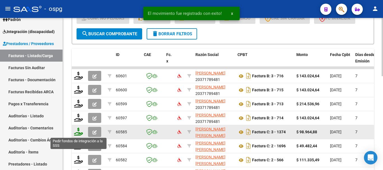
click at [79, 133] on icon at bounding box center [78, 132] width 9 height 8
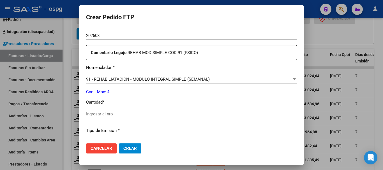
scroll to position [196, 0]
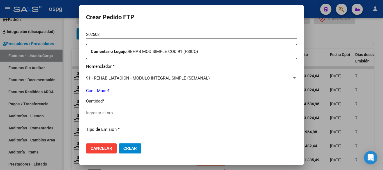
click at [147, 112] on input "Ingresar el nro" at bounding box center [191, 112] width 211 height 5
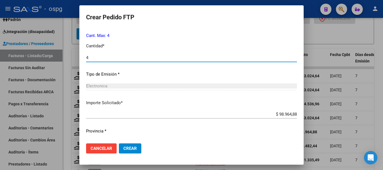
scroll to position [252, 0]
click at [125, 149] on span "Crear" at bounding box center [129, 148] width 13 height 5
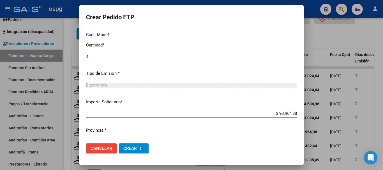
scroll to position [221, 0]
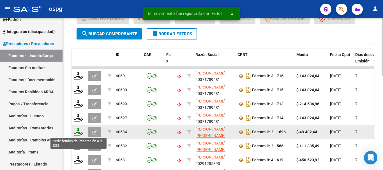
click at [79, 133] on icon at bounding box center [78, 132] width 9 height 8
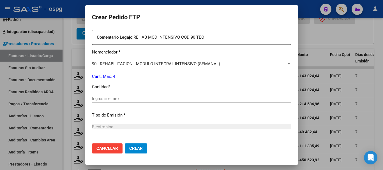
scroll to position [224, 0]
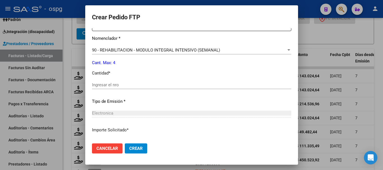
click at [182, 86] on input "Ingresar el nro" at bounding box center [191, 84] width 199 height 5
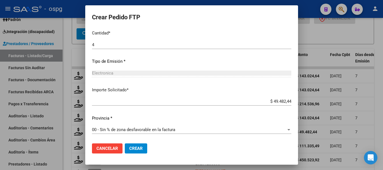
scroll to position [265, 0]
click at [129, 147] on span "Crear" at bounding box center [135, 148] width 13 height 5
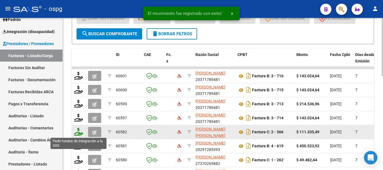
click at [78, 133] on icon at bounding box center [78, 132] width 9 height 8
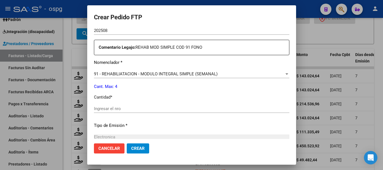
scroll to position [196, 0]
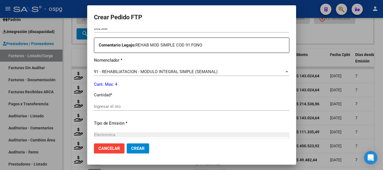
click at [176, 108] on input "Ingresar el nro" at bounding box center [191, 106] width 195 height 5
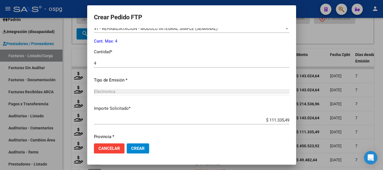
scroll to position [252, 0]
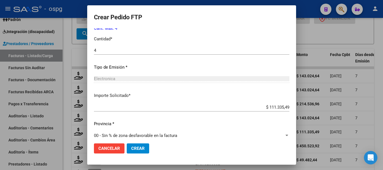
click at [138, 151] on button "Crear" at bounding box center [138, 149] width 22 height 10
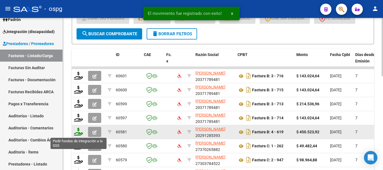
click at [81, 134] on icon at bounding box center [78, 132] width 9 height 8
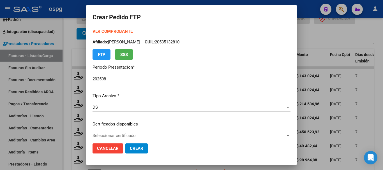
click at [234, 120] on div "VER COMPROBANTE ARCA Padrón Afiliado: [PERSON_NAME]: 20535132810 FTP SSS Period…" at bounding box center [192, 119] width 198 height 183
click at [371, 116] on div at bounding box center [191, 85] width 383 height 170
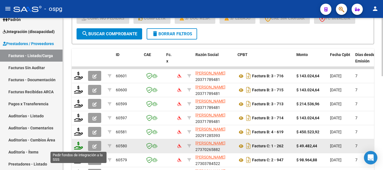
click at [79, 147] on icon at bounding box center [78, 146] width 9 height 8
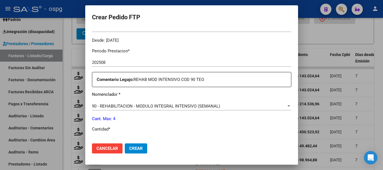
scroll to position [196, 0]
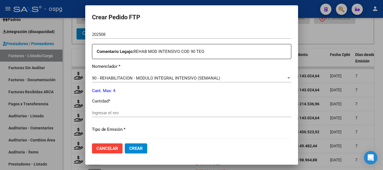
click at [168, 114] on input "Ingresar el nro" at bounding box center [191, 112] width 199 height 5
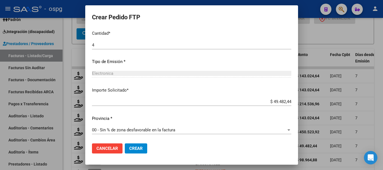
scroll to position [265, 0]
click at [136, 149] on span "Crear" at bounding box center [135, 148] width 13 height 5
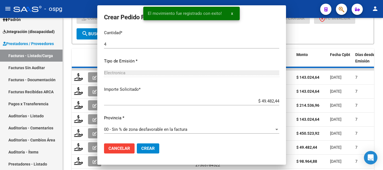
scroll to position [233, 0]
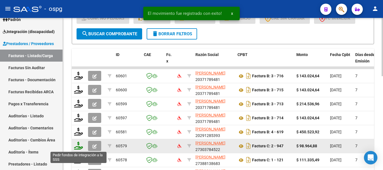
click at [80, 149] on icon at bounding box center [78, 146] width 9 height 8
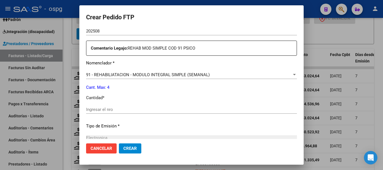
scroll to position [224, 0]
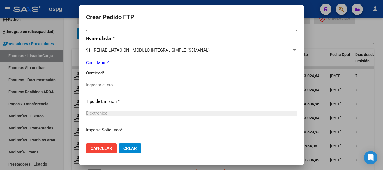
click at [164, 83] on input "Ingresar el nro" at bounding box center [191, 84] width 211 height 5
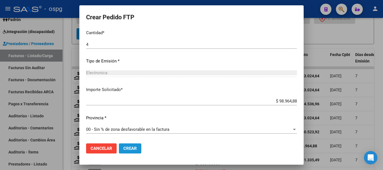
click at [136, 145] on button "Crear" at bounding box center [130, 149] width 22 height 10
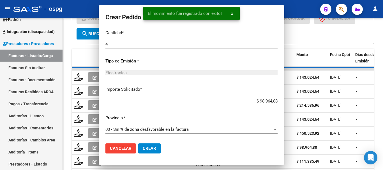
scroll to position [0, 0]
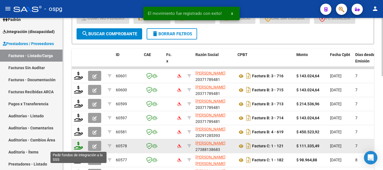
click at [76, 147] on icon at bounding box center [78, 146] width 9 height 8
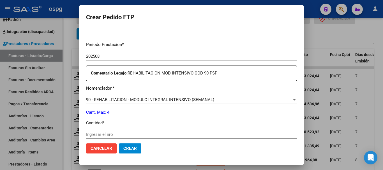
scroll to position [196, 0]
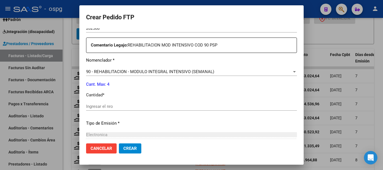
click at [159, 109] on input "Ingresar el nro" at bounding box center [191, 106] width 211 height 5
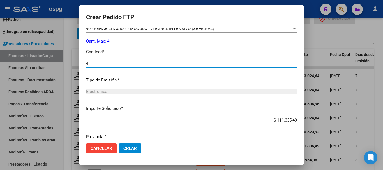
scroll to position [258, 0]
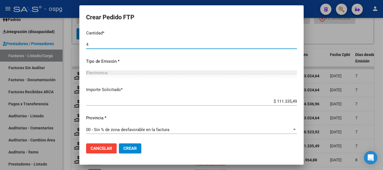
click at [136, 151] on span "Crear" at bounding box center [129, 148] width 13 height 5
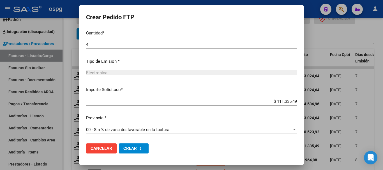
scroll to position [0, 0]
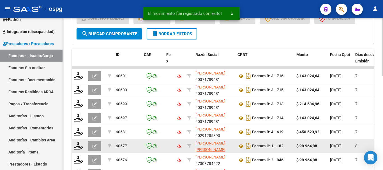
click at [93, 146] on icon "button" at bounding box center [95, 146] width 4 height 4
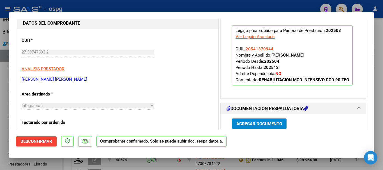
scroll to position [56, 0]
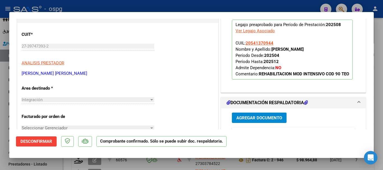
click at [381, 120] on div at bounding box center [191, 85] width 383 height 170
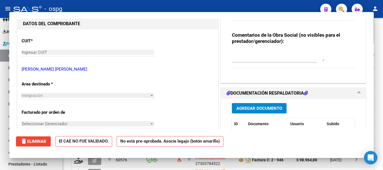
scroll to position [62, 0]
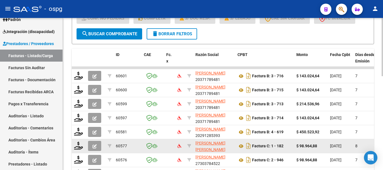
click at [94, 146] on icon "button" at bounding box center [95, 146] width 4 height 4
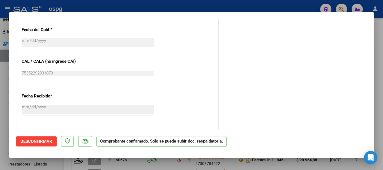
scroll to position [308, 0]
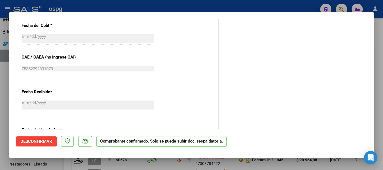
click at [383, 140] on div at bounding box center [191, 85] width 383 height 170
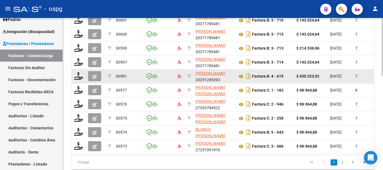
scroll to position [224, 0]
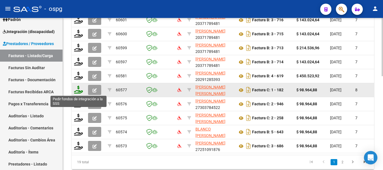
click at [79, 92] on icon at bounding box center [78, 90] width 9 height 8
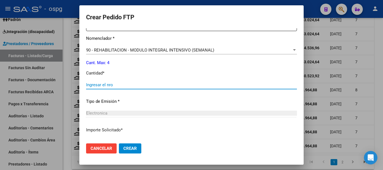
click at [190, 87] on input "Ingresar el nro" at bounding box center [191, 84] width 211 height 5
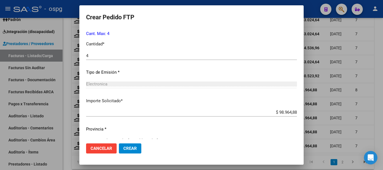
scroll to position [265, 0]
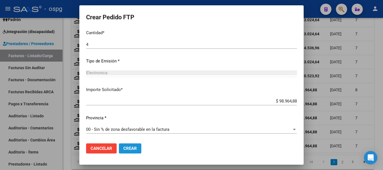
click at [124, 149] on span "Crear" at bounding box center [129, 148] width 13 height 5
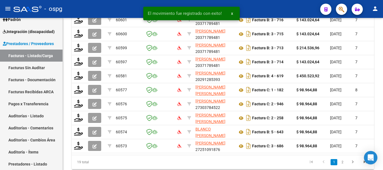
scroll to position [224, 0]
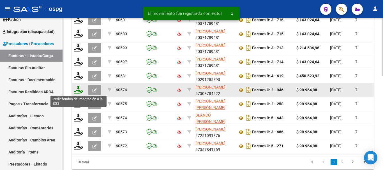
click at [81, 91] on icon at bounding box center [78, 90] width 9 height 8
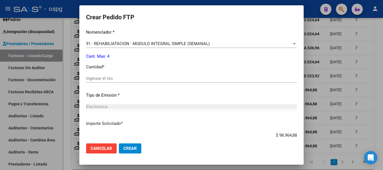
click at [131, 80] on input "Ingresar el nro" at bounding box center [191, 78] width 211 height 5
click at [131, 145] on button "Crear" at bounding box center [130, 149] width 22 height 10
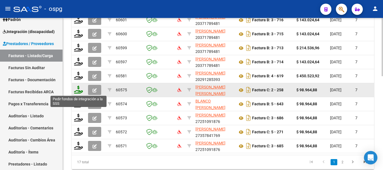
click at [79, 92] on icon at bounding box center [78, 90] width 9 height 8
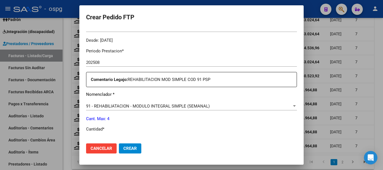
scroll to position [196, 0]
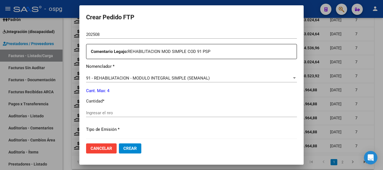
click at [143, 115] on input "Ingresar el nro" at bounding box center [191, 112] width 211 height 5
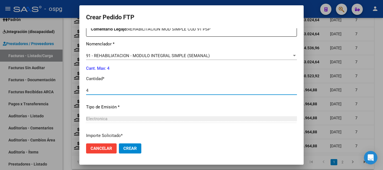
scroll to position [252, 0]
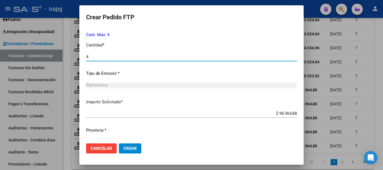
click at [131, 149] on span "Crear" at bounding box center [129, 148] width 13 height 5
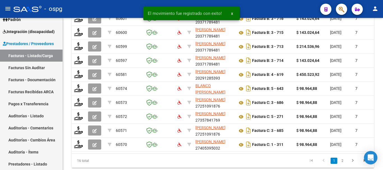
scroll to position [224, 0]
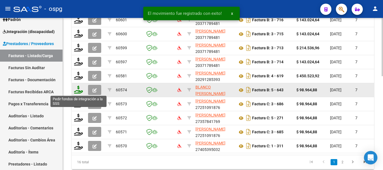
click at [80, 91] on icon at bounding box center [78, 90] width 9 height 8
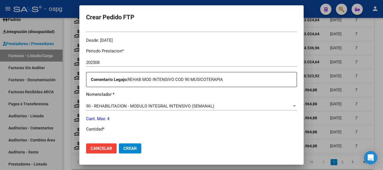
scroll to position [196, 0]
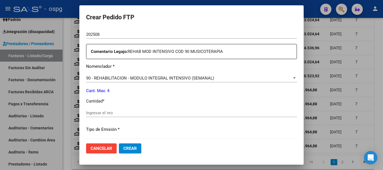
click at [151, 112] on input "Ingresar el nro" at bounding box center [191, 112] width 211 height 5
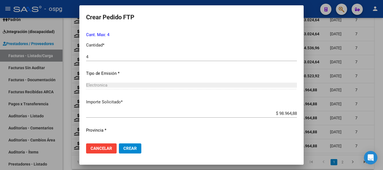
drag, startPoint x: 124, startPoint y: 153, endPoint x: 129, endPoint y: 151, distance: 5.1
click at [128, 152] on button "Crear" at bounding box center [130, 149] width 22 height 10
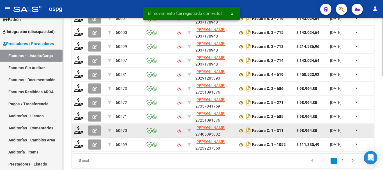
scroll to position [224, 0]
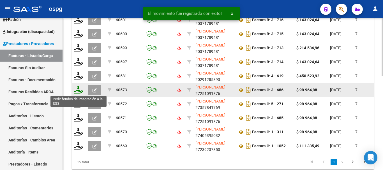
click at [78, 91] on icon at bounding box center [78, 90] width 9 height 8
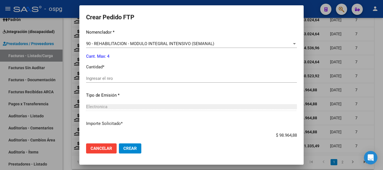
click at [139, 80] on input "Ingresar el nro" at bounding box center [191, 78] width 211 height 5
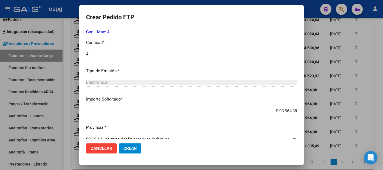
scroll to position [258, 0]
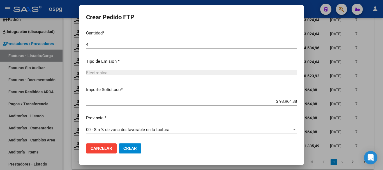
click at [131, 149] on span "Crear" at bounding box center [129, 148] width 13 height 5
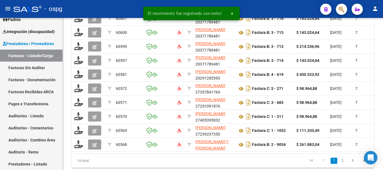
scroll to position [224, 0]
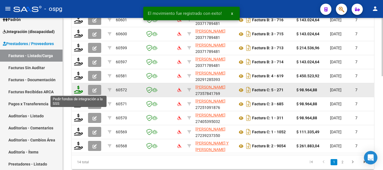
click at [80, 91] on icon at bounding box center [78, 90] width 9 height 8
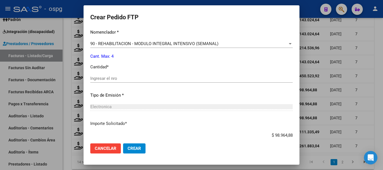
click at [157, 81] on div "Ingresar el nro" at bounding box center [191, 78] width 202 height 8
click at [135, 150] on span "Crear" at bounding box center [134, 148] width 13 height 5
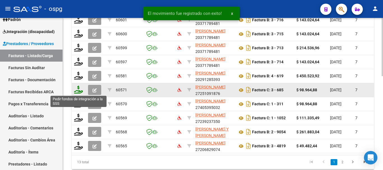
click at [79, 92] on icon at bounding box center [78, 90] width 9 height 8
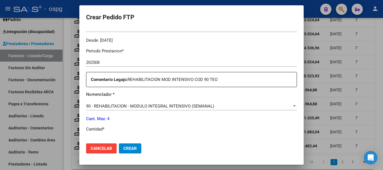
scroll to position [196, 0]
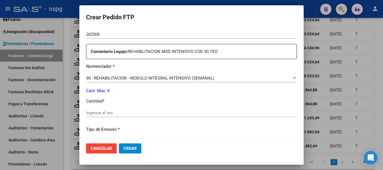
click at [120, 113] on input "Ingresar el nro" at bounding box center [191, 112] width 211 height 5
click at [123, 150] on span "Crear" at bounding box center [129, 148] width 13 height 5
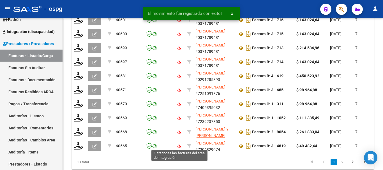
scroll to position [224, 0]
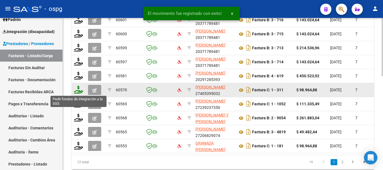
click at [78, 91] on icon at bounding box center [78, 90] width 9 height 8
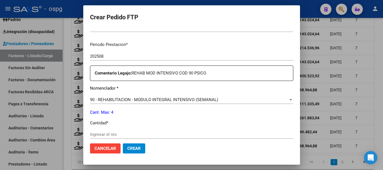
scroll to position [196, 0]
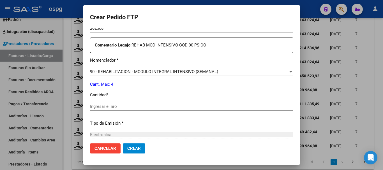
click at [126, 106] on input "Ingresar el nro" at bounding box center [191, 106] width 203 height 5
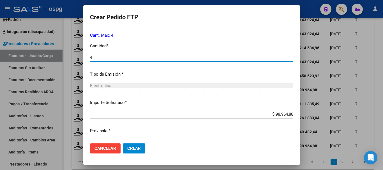
scroll to position [258, 0]
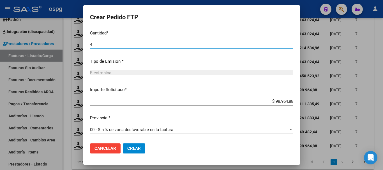
click at [127, 150] on span "Crear" at bounding box center [133, 148] width 13 height 5
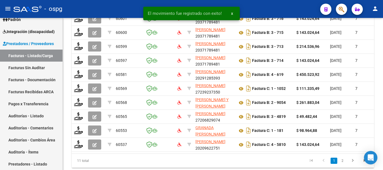
scroll to position [224, 0]
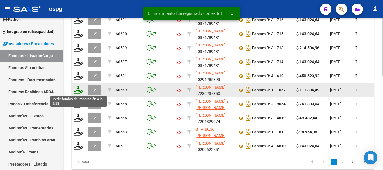
click at [78, 91] on icon at bounding box center [78, 90] width 9 height 8
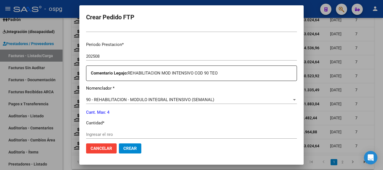
scroll to position [196, 0]
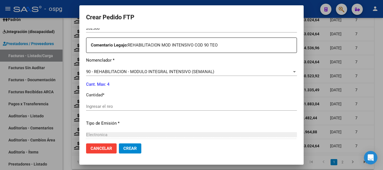
click at [126, 107] on input "Ingresar el nro" at bounding box center [191, 106] width 211 height 5
click at [128, 149] on span "Crear" at bounding box center [129, 148] width 13 height 5
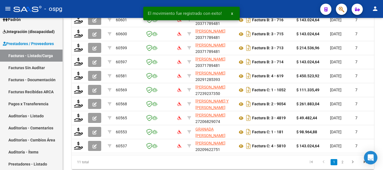
scroll to position [224, 0]
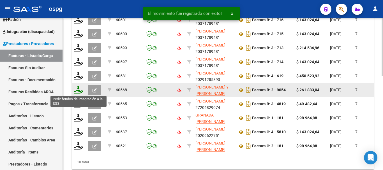
click at [79, 93] on icon at bounding box center [78, 90] width 9 height 8
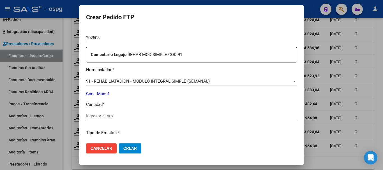
scroll to position [196, 0]
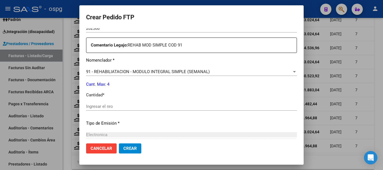
click at [125, 108] on input "Ingresar el nro" at bounding box center [191, 106] width 211 height 5
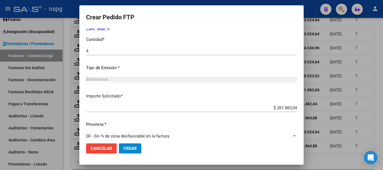
scroll to position [252, 0]
click at [134, 150] on span "Crear" at bounding box center [129, 148] width 13 height 5
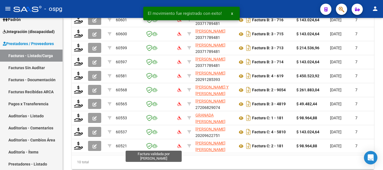
scroll to position [224, 0]
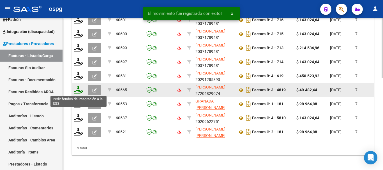
click at [80, 91] on icon at bounding box center [78, 90] width 9 height 8
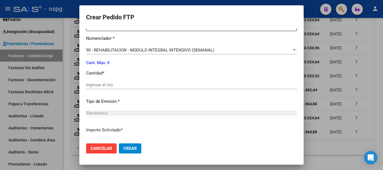
click at [157, 86] on input "Ingresar el nro" at bounding box center [191, 84] width 211 height 5
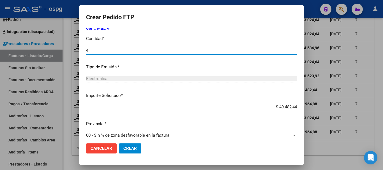
scroll to position [265, 0]
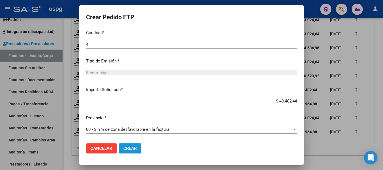
click at [132, 147] on span "Crear" at bounding box center [129, 148] width 13 height 5
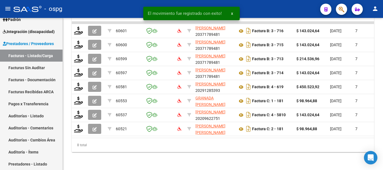
scroll to position [218, 0]
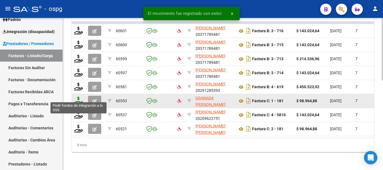
click at [80, 99] on icon at bounding box center [78, 101] width 9 height 8
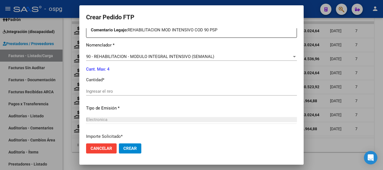
scroll to position [252, 0]
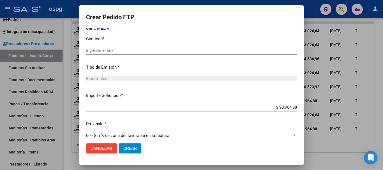
click at [151, 52] on input "Ingresar el nro" at bounding box center [191, 50] width 211 height 5
click at [135, 151] on span "Crear" at bounding box center [129, 148] width 13 height 5
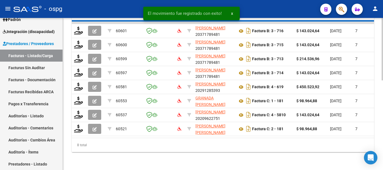
scroll to position [204, 0]
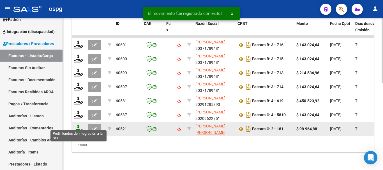
click at [79, 125] on icon at bounding box center [78, 129] width 9 height 8
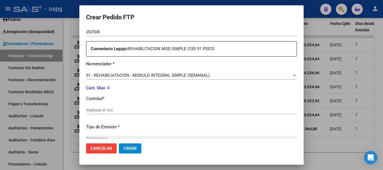
scroll to position [196, 0]
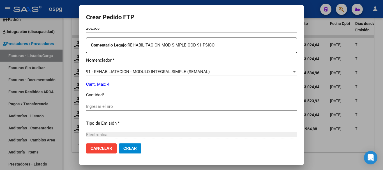
click at [164, 102] on div "Periodo Prestacion * 202508 Ingresar el Periodo Prestacion Comentario Legajo: R…" at bounding box center [191, 105] width 211 height 192
click at [163, 108] on input "Ingresar el nro" at bounding box center [191, 106] width 211 height 5
click at [134, 151] on button "Crear" at bounding box center [130, 149] width 22 height 10
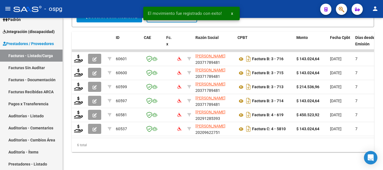
scroll to position [190, 0]
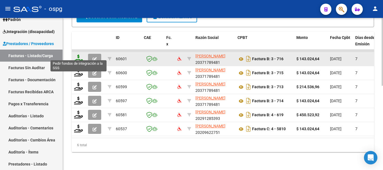
click at [79, 56] on icon at bounding box center [78, 59] width 9 height 8
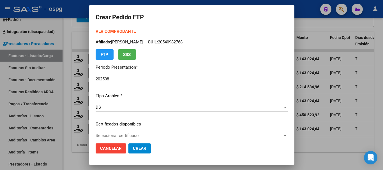
click at [103, 29] on strong "VER COMPROBANTE" at bounding box center [116, 31] width 40 height 5
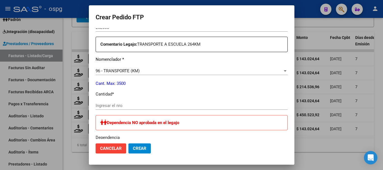
scroll to position [224, 0]
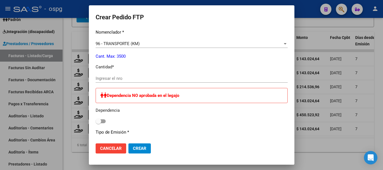
click at [165, 78] on input "Ingresar el nro" at bounding box center [192, 78] width 192 height 5
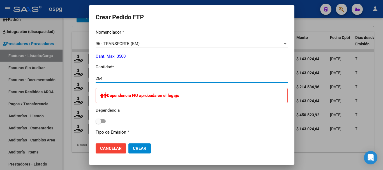
click at [133, 148] on span "Crear" at bounding box center [139, 148] width 13 height 5
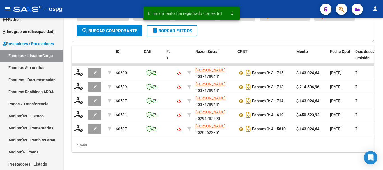
scroll to position [176, 0]
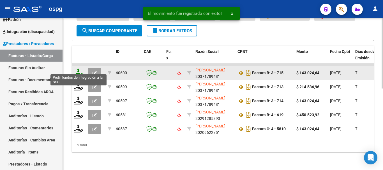
click at [79, 70] on icon at bounding box center [78, 73] width 9 height 8
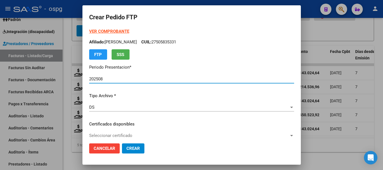
click at [109, 31] on strong "VER COMPROBANTE" at bounding box center [109, 31] width 40 height 5
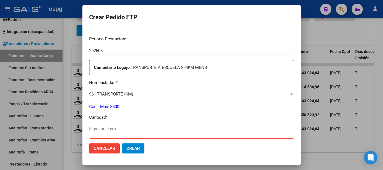
scroll to position [196, 0]
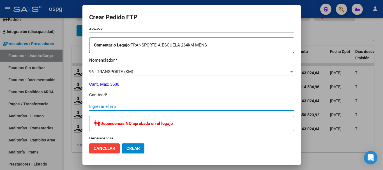
click at [146, 104] on input "Ingresar el nro" at bounding box center [191, 106] width 205 height 5
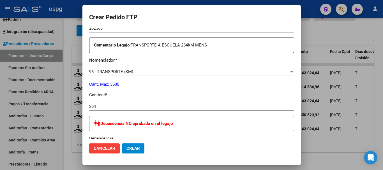
scroll to position [168, 0]
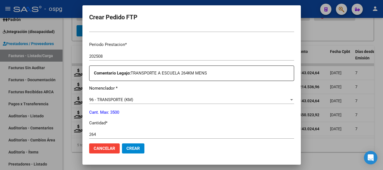
click at [135, 149] on span "Crear" at bounding box center [132, 148] width 13 height 5
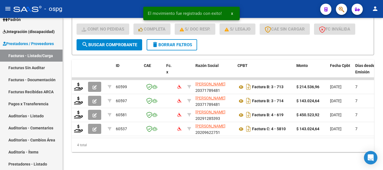
scroll to position [162, 0]
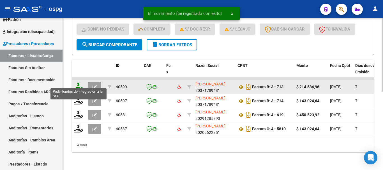
click at [79, 85] on icon at bounding box center [78, 87] width 9 height 8
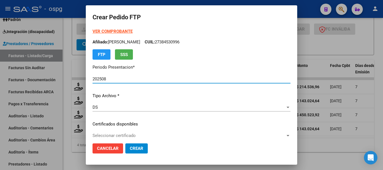
click at [108, 31] on strong "VER COMPROBANTE" at bounding box center [113, 31] width 40 height 5
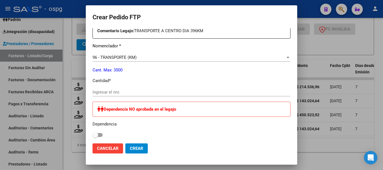
scroll to position [224, 0]
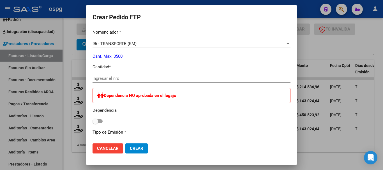
click at [222, 80] on input "Ingresar el nro" at bounding box center [192, 78] width 198 height 5
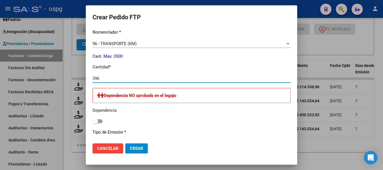
click at [130, 150] on span "Crear" at bounding box center [136, 148] width 13 height 5
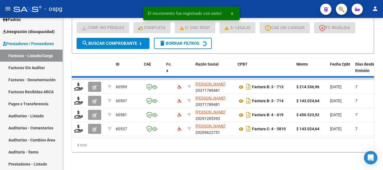
scroll to position [148, 0]
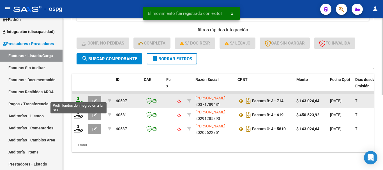
click at [79, 99] on icon at bounding box center [78, 101] width 9 height 8
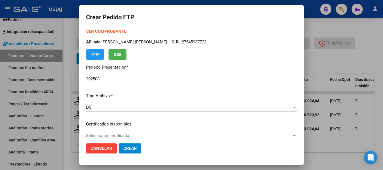
click at [104, 29] on strong "VER COMPROBANTE" at bounding box center [106, 31] width 40 height 5
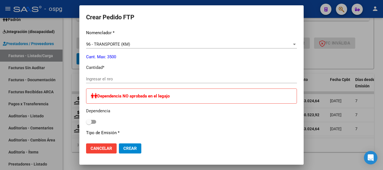
scroll to position [224, 0]
click at [156, 78] on input "Ingresar el nro" at bounding box center [191, 78] width 211 height 5
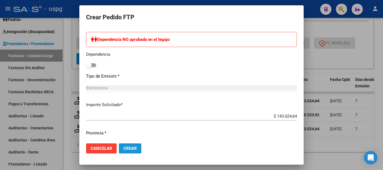
click at [136, 149] on span "Crear" at bounding box center [129, 148] width 13 height 5
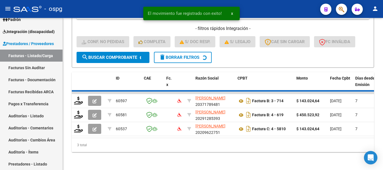
scroll to position [134, 0]
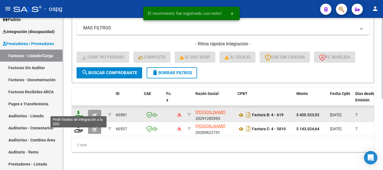
click at [80, 111] on icon at bounding box center [78, 115] width 9 height 8
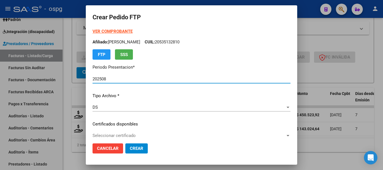
click at [103, 31] on strong "VER COMPROBANTE" at bounding box center [113, 31] width 40 height 5
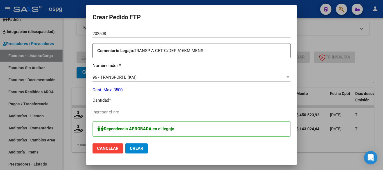
scroll to position [224, 0]
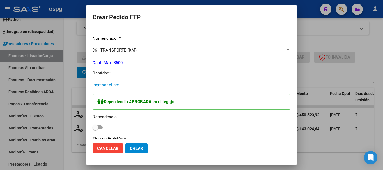
click at [180, 84] on input "Ingresar el nro" at bounding box center [192, 84] width 198 height 5
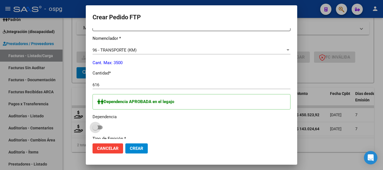
click at [93, 127] on span at bounding box center [98, 128] width 10 height 4
click at [95, 130] on input "checkbox" at bounding box center [95, 130] width 0 height 0
click at [130, 150] on span "Crear" at bounding box center [136, 148] width 13 height 5
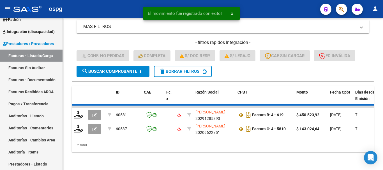
scroll to position [120, 0]
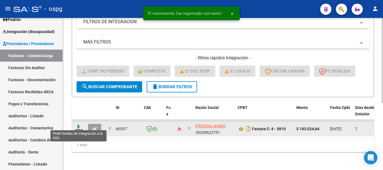
click at [79, 125] on icon at bounding box center [78, 129] width 9 height 8
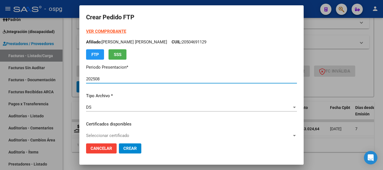
click at [104, 30] on strong "VER COMPROBANTE" at bounding box center [106, 31] width 40 height 5
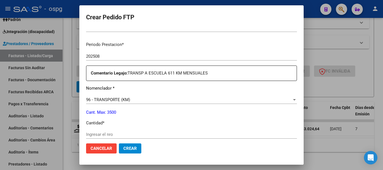
scroll to position [196, 0]
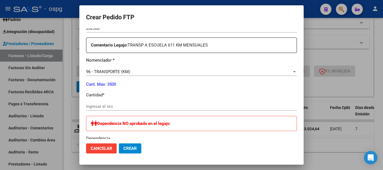
click at [168, 106] on input "Ingresar el nro" at bounding box center [191, 106] width 211 height 5
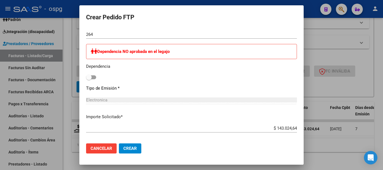
scroll to position [352, 0]
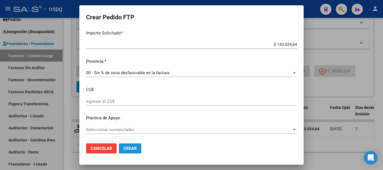
click at [128, 149] on span "Crear" at bounding box center [129, 148] width 13 height 5
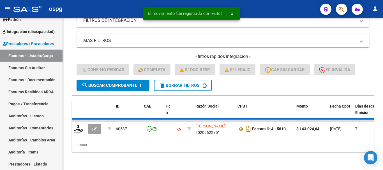
scroll to position [111, 0]
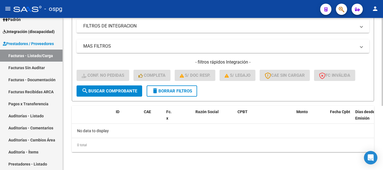
click at [183, 92] on span "delete Borrar Filtros" at bounding box center [172, 91] width 40 height 5
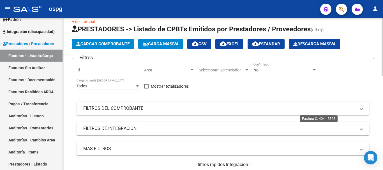
scroll to position [0, 0]
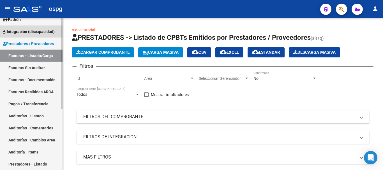
click at [42, 35] on link "Integración (discapacidad)" at bounding box center [31, 32] width 63 height 12
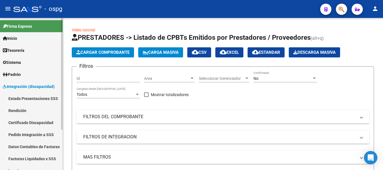
click at [29, 136] on link "Pedido Integración a SSS" at bounding box center [31, 135] width 63 height 12
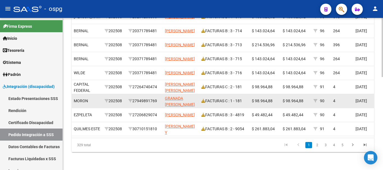
scroll to position [240, 0]
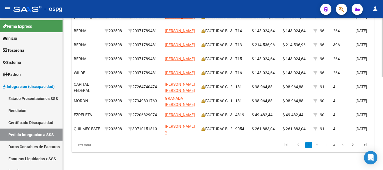
drag, startPoint x: 317, startPoint y: 147, endPoint x: 314, endPoint y: 147, distance: 2.9
click at [317, 147] on link "2" at bounding box center [317, 145] width 7 height 6
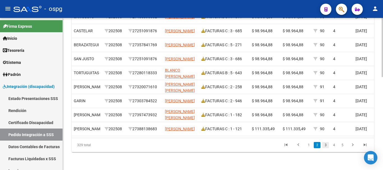
click at [326, 148] on link "3" at bounding box center [325, 145] width 7 height 6
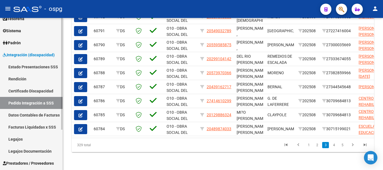
scroll to position [55, 0]
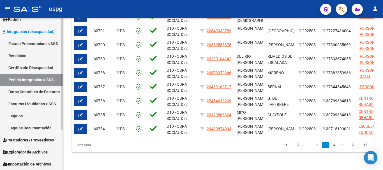
click at [36, 141] on span "Prestadores / Proveedores" at bounding box center [28, 140] width 51 height 6
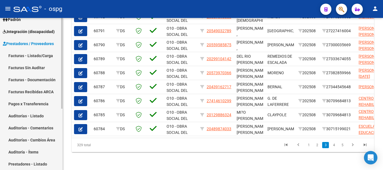
click at [42, 57] on link "Facturas - Listado/Carga" at bounding box center [31, 56] width 63 height 12
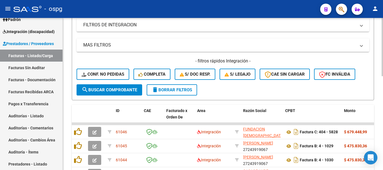
scroll to position [140, 0]
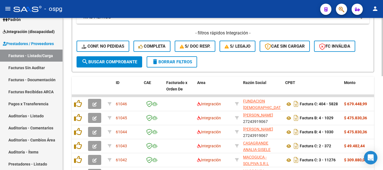
click at [172, 60] on span "delete Borrar Filtros" at bounding box center [172, 61] width 40 height 5
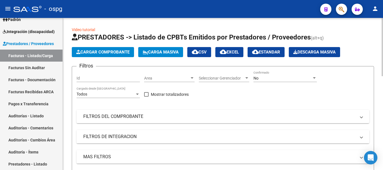
scroll to position [0, 0]
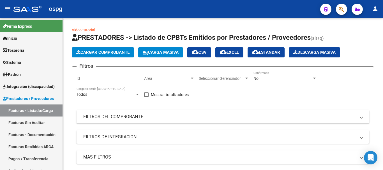
scroll to position [55, 0]
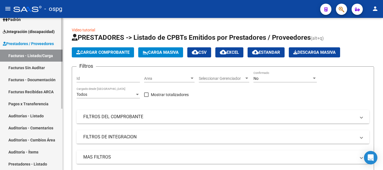
click at [27, 34] on span "Integración (discapacidad)" at bounding box center [29, 32] width 52 height 6
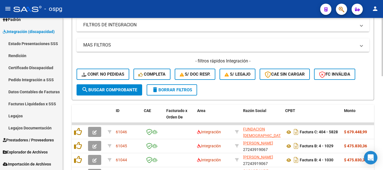
scroll to position [106, 0]
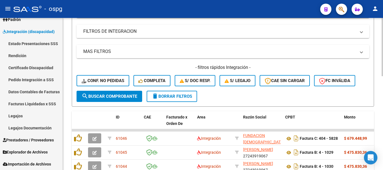
click at [175, 100] on button "delete Borrar Filtros" at bounding box center [172, 96] width 50 height 11
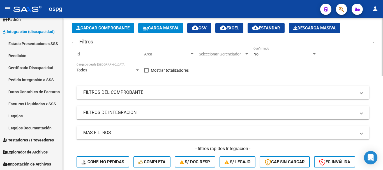
scroll to position [22, 0]
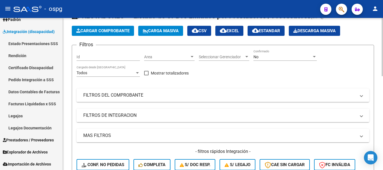
click at [136, 115] on mat-panel-title "FILTROS DE INTEGRACION" at bounding box center [219, 115] width 273 height 6
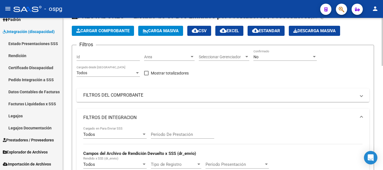
click at [361, 118] on span at bounding box center [361, 118] width 2 height 6
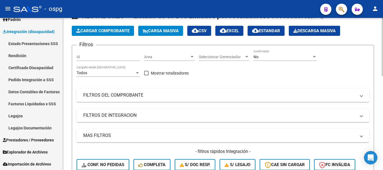
click at [363, 97] on mat-expansion-panel-header "FILTROS DEL COMPROBANTE" at bounding box center [223, 95] width 293 height 13
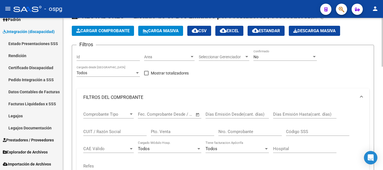
click at [119, 133] on input "CUIT / Razón Social" at bounding box center [114, 131] width 63 height 5
type input "l"
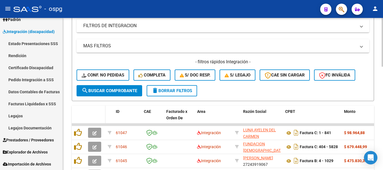
scroll to position [190, 0]
type input "LA HUELLA"
click at [114, 88] on span "search Buscar Comprobante" at bounding box center [110, 90] width 56 height 5
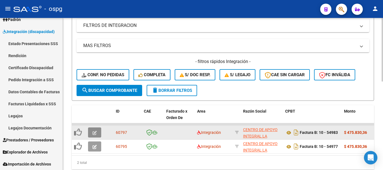
click at [94, 133] on icon "button" at bounding box center [95, 133] width 4 height 4
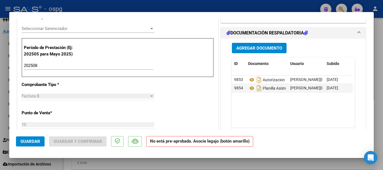
scroll to position [168, 0]
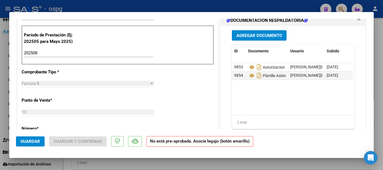
click at [377, 105] on div at bounding box center [191, 85] width 383 height 170
type input "$ 0,00"
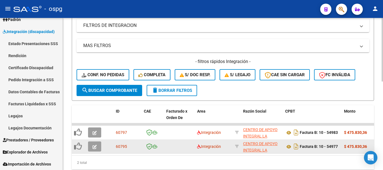
click at [95, 148] on icon "button" at bounding box center [95, 147] width 4 height 4
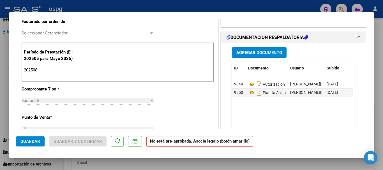
scroll to position [168, 0]
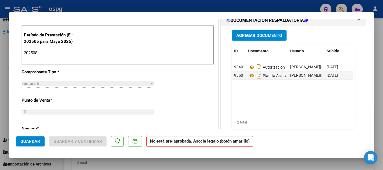
click at [380, 130] on div at bounding box center [191, 85] width 383 height 170
type input "$ 0,00"
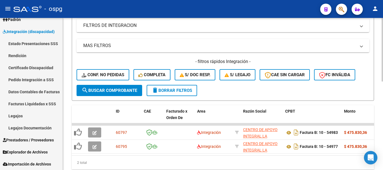
click at [186, 89] on span "delete Borrar Filtros" at bounding box center [172, 90] width 40 height 5
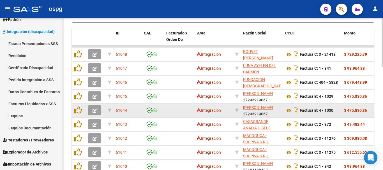
scroll to position [240, 0]
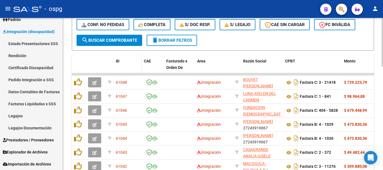
click at [119, 63] on span "ID" at bounding box center [118, 61] width 4 height 4
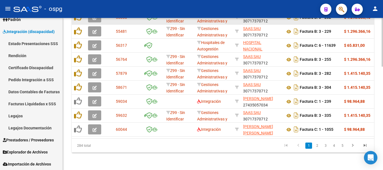
scroll to position [324, 0]
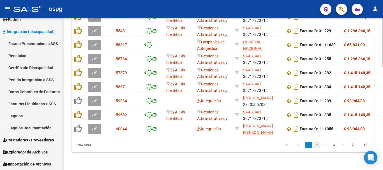
click at [317, 147] on link "2" at bounding box center [317, 145] width 7 height 6
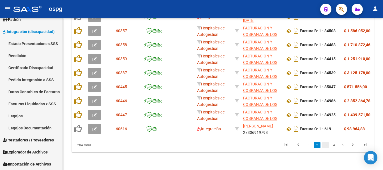
click at [326, 147] on link "3" at bounding box center [325, 145] width 7 height 6
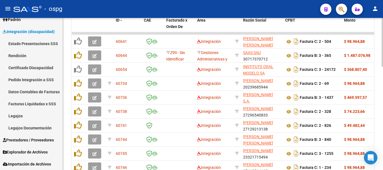
scroll to position [268, 0]
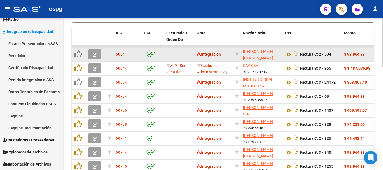
click at [95, 54] on icon "button" at bounding box center [95, 55] width 4 height 4
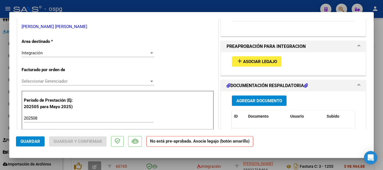
scroll to position [168, 0]
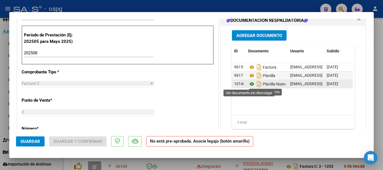
click at [249, 83] on icon at bounding box center [251, 84] width 7 height 7
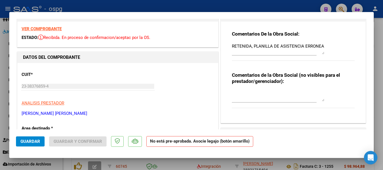
scroll to position [0, 0]
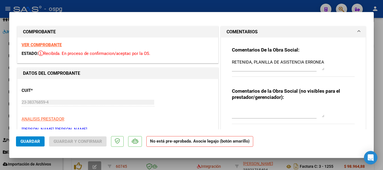
click at [52, 44] on strong "VER COMPROBANTE" at bounding box center [42, 44] width 40 height 5
click at [322, 61] on textarea "RETENIDA, PLANILLA DE ASISTENCIA ERRONEA" at bounding box center [278, 64] width 93 height 11
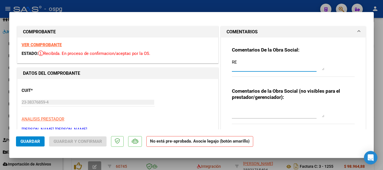
type textarea "R"
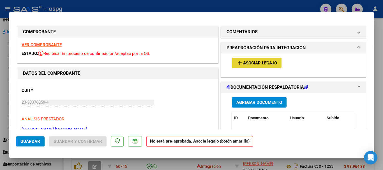
click at [256, 64] on span "Asociar Legajo" at bounding box center [260, 63] width 34 height 5
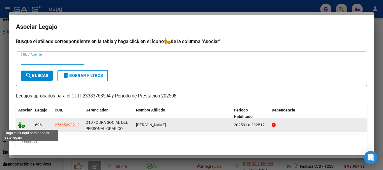
click at [22, 126] on icon at bounding box center [21, 125] width 7 height 6
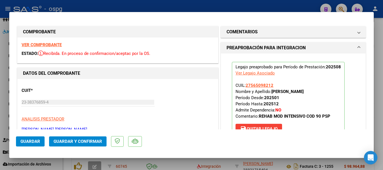
click at [32, 142] on span "Guardar" at bounding box center [30, 141] width 20 height 5
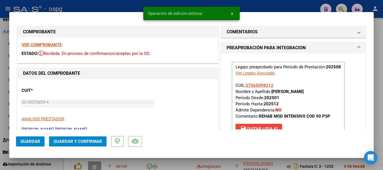
click at [380, 120] on div at bounding box center [191, 85] width 383 height 170
type input "$ 0,00"
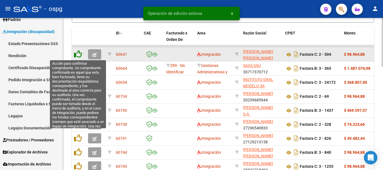
click at [79, 54] on icon at bounding box center [78, 54] width 8 height 8
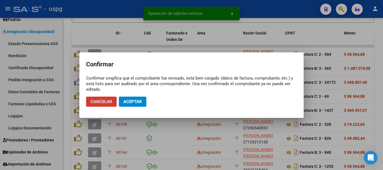
click at [140, 102] on span "Aceptar" at bounding box center [132, 101] width 19 height 5
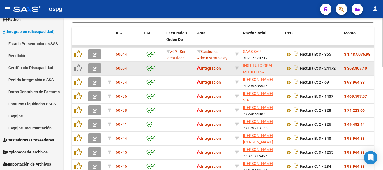
click at [94, 69] on icon "button" at bounding box center [95, 69] width 4 height 4
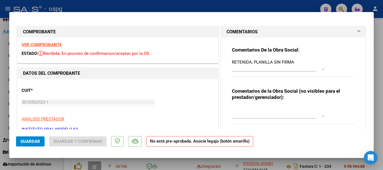
click at [379, 98] on div at bounding box center [191, 85] width 383 height 170
type input "$ 0,00"
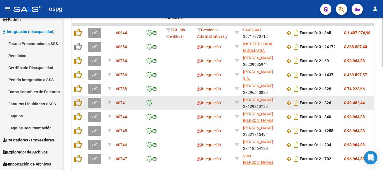
scroll to position [268, 0]
